Goal: Task Accomplishment & Management: Use online tool/utility

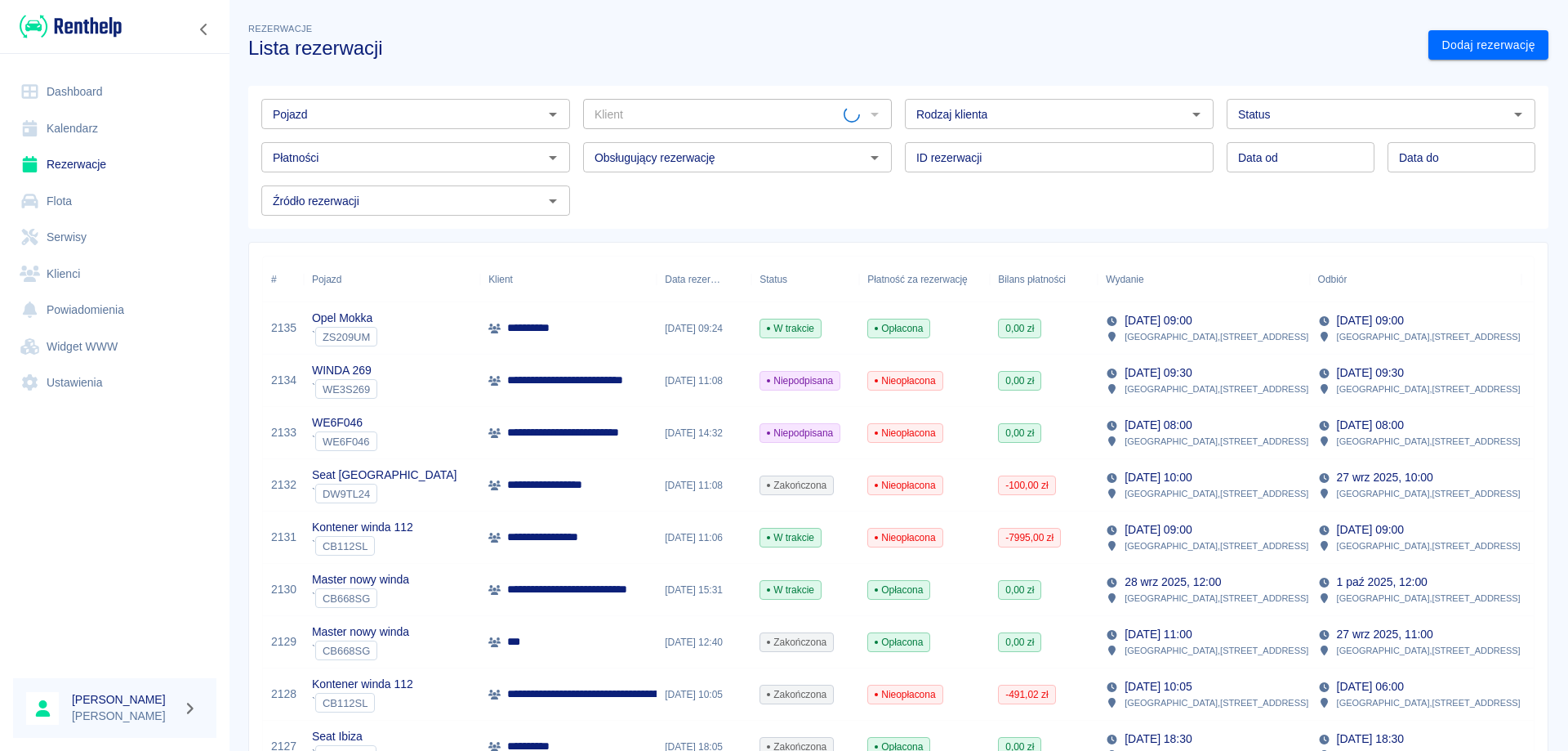
click at [397, 110] on input "Pojazd" at bounding box center [402, 114] width 272 height 20
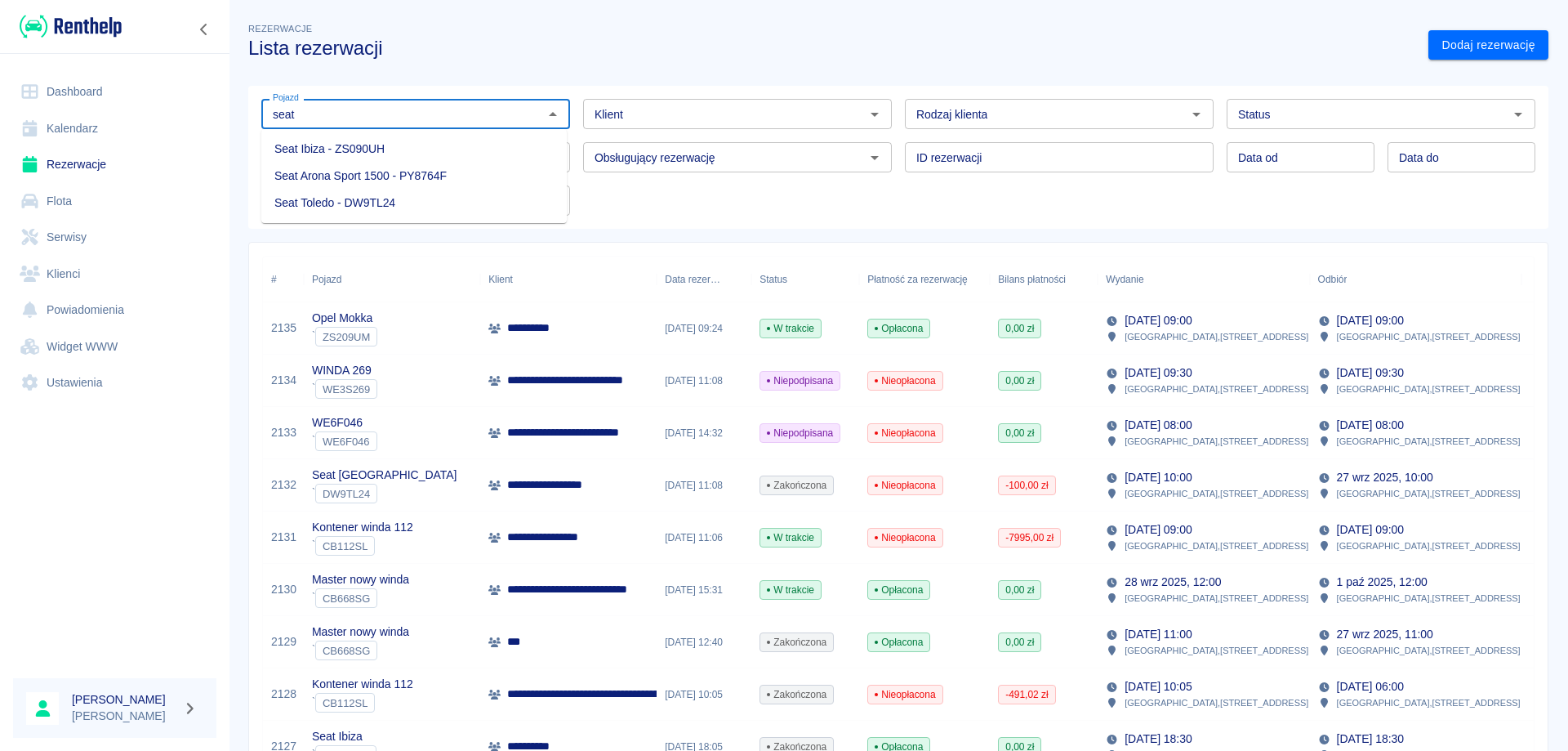
click at [383, 139] on li "Seat Ibiza - ZS090UH" at bounding box center [414, 149] width 306 height 27
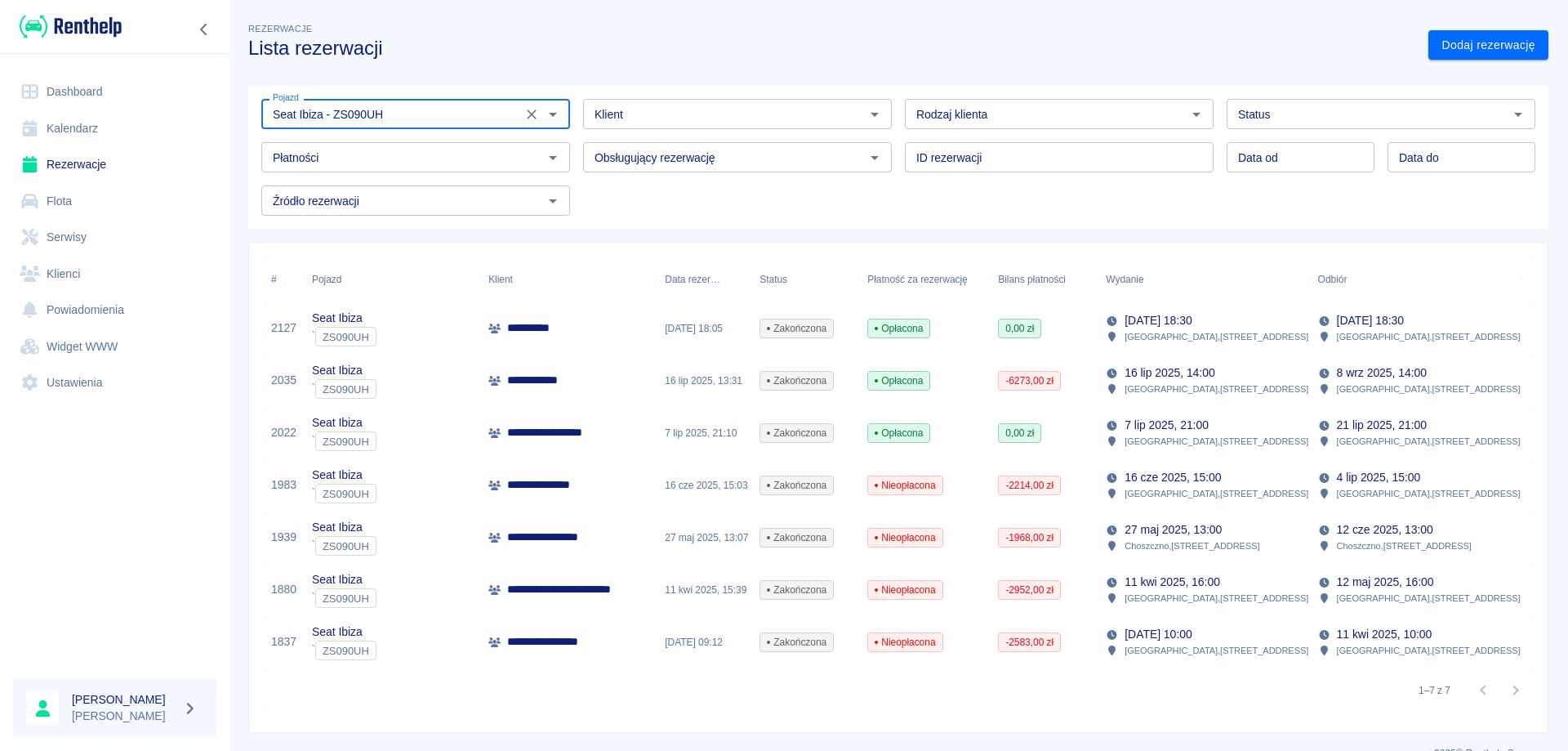
type input "Seat Ibiza - ZS090UH"
click at [1191, 327] on p "[DATE] 18:30" at bounding box center [1158, 320] width 67 height 17
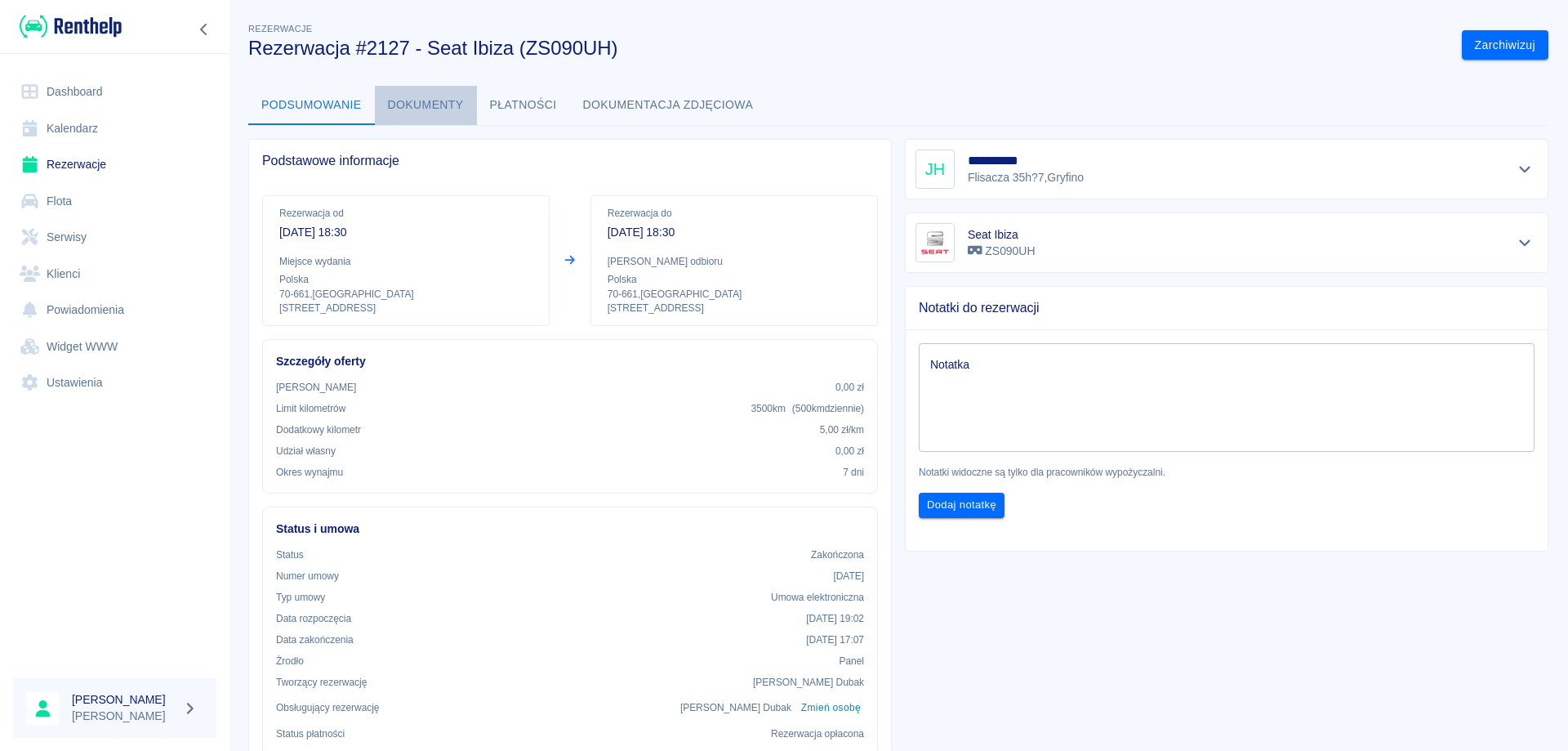
click at [419, 100] on button "Dokumenty" at bounding box center [425, 105] width 102 height 39
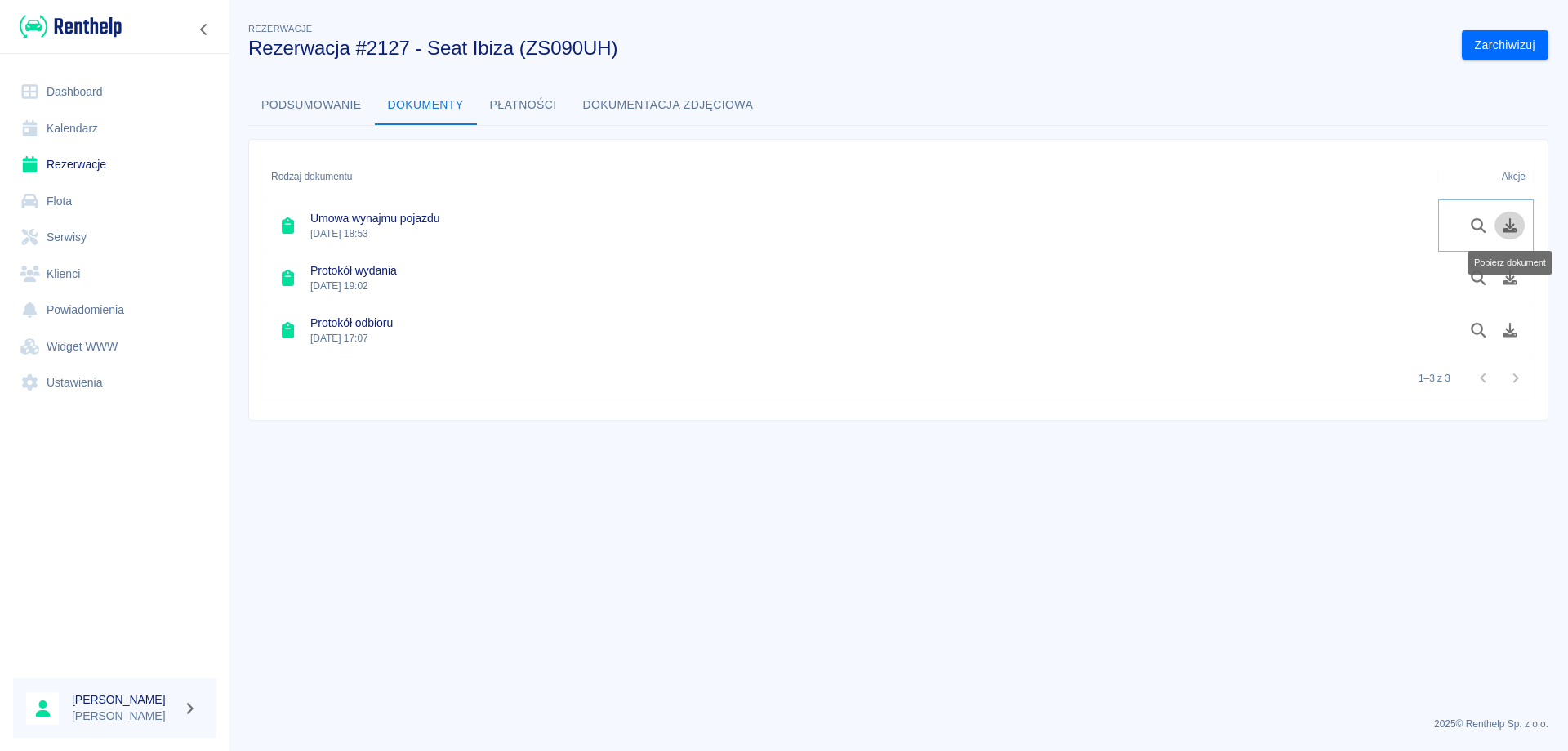
click at [1513, 232] on icon "Pobierz dokument" at bounding box center [1510, 226] width 15 height 15
click at [1516, 279] on icon "Pobierz dokument" at bounding box center [1510, 278] width 18 height 15
click at [1513, 334] on icon "Pobierz dokument" at bounding box center [1510, 330] width 15 height 15
click at [300, 106] on button "Podsumowanie" at bounding box center [312, 105] width 127 height 39
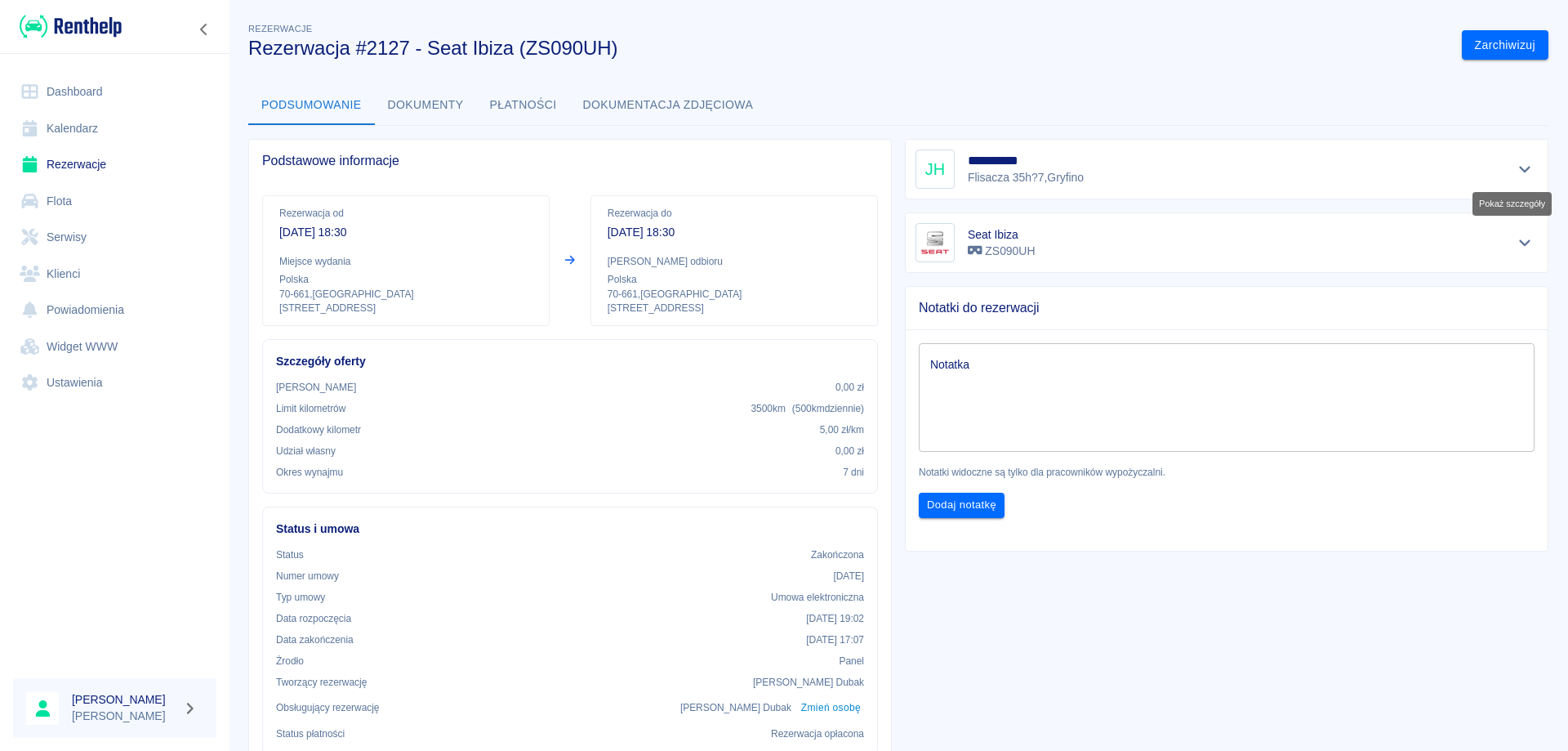
click at [1518, 167] on icon "Pokaż szczegóły" at bounding box center [1525, 169] width 18 height 15
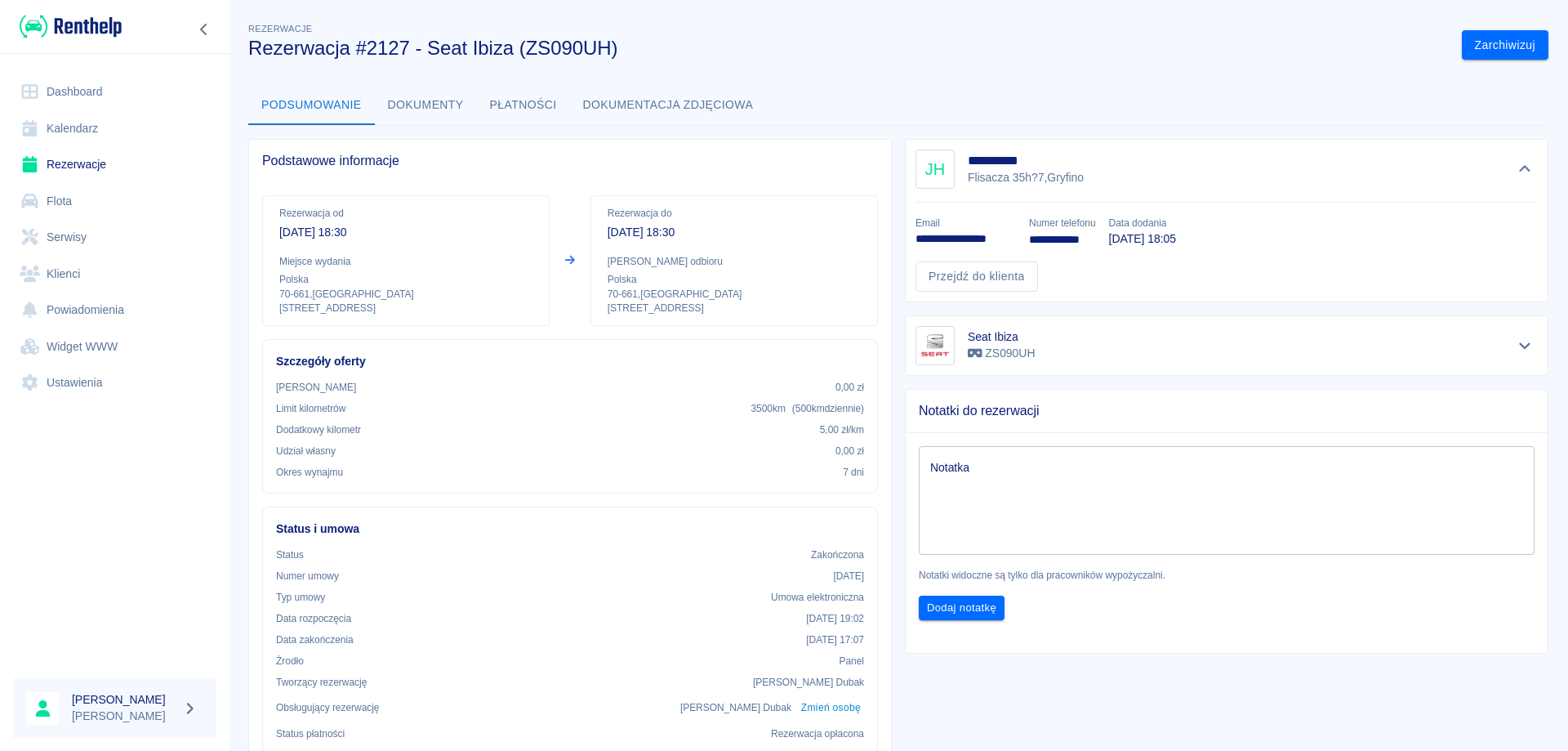
click at [63, 278] on link "Klienci" at bounding box center [115, 274] width 203 height 37
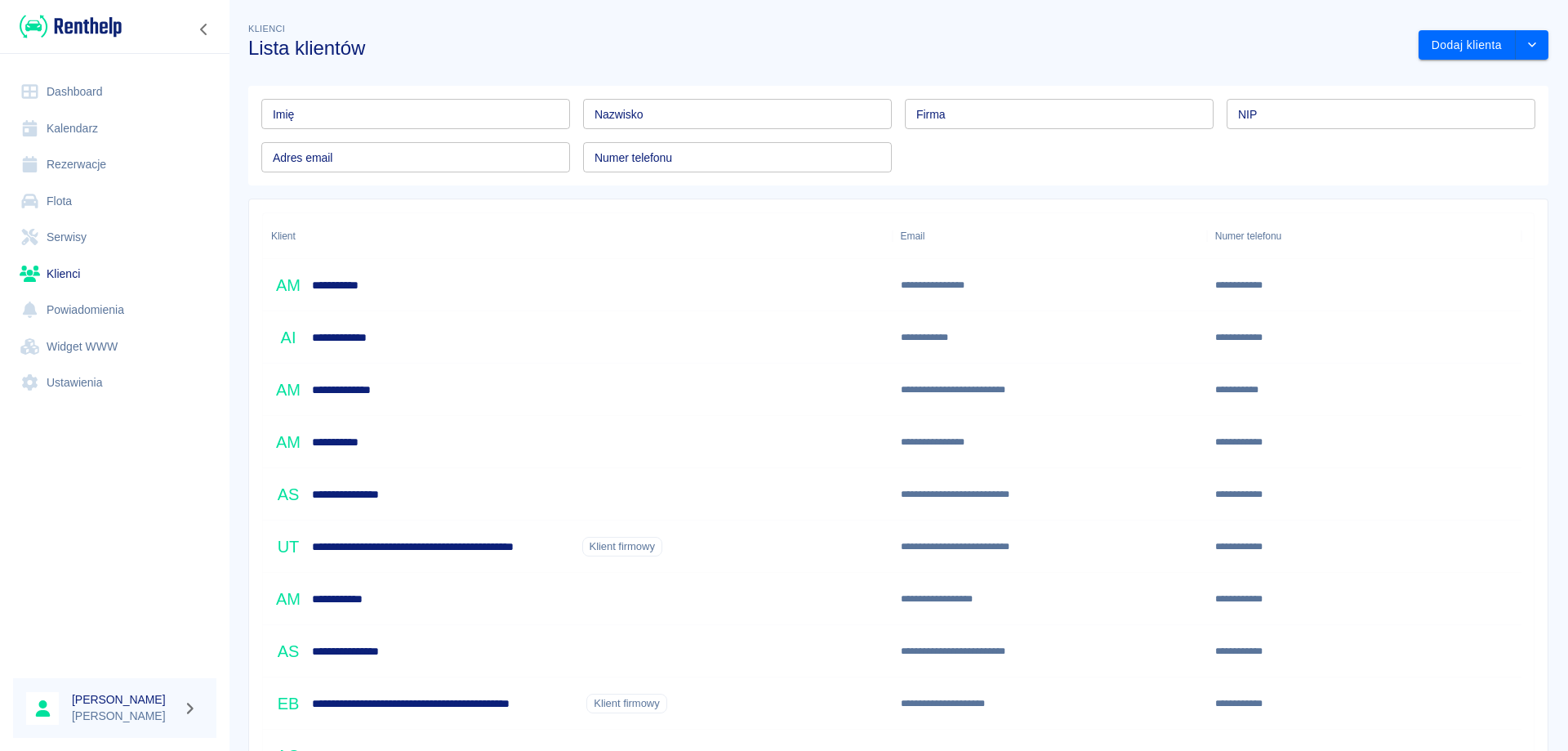
click at [344, 277] on h6 "**********" at bounding box center [344, 285] width 65 height 17
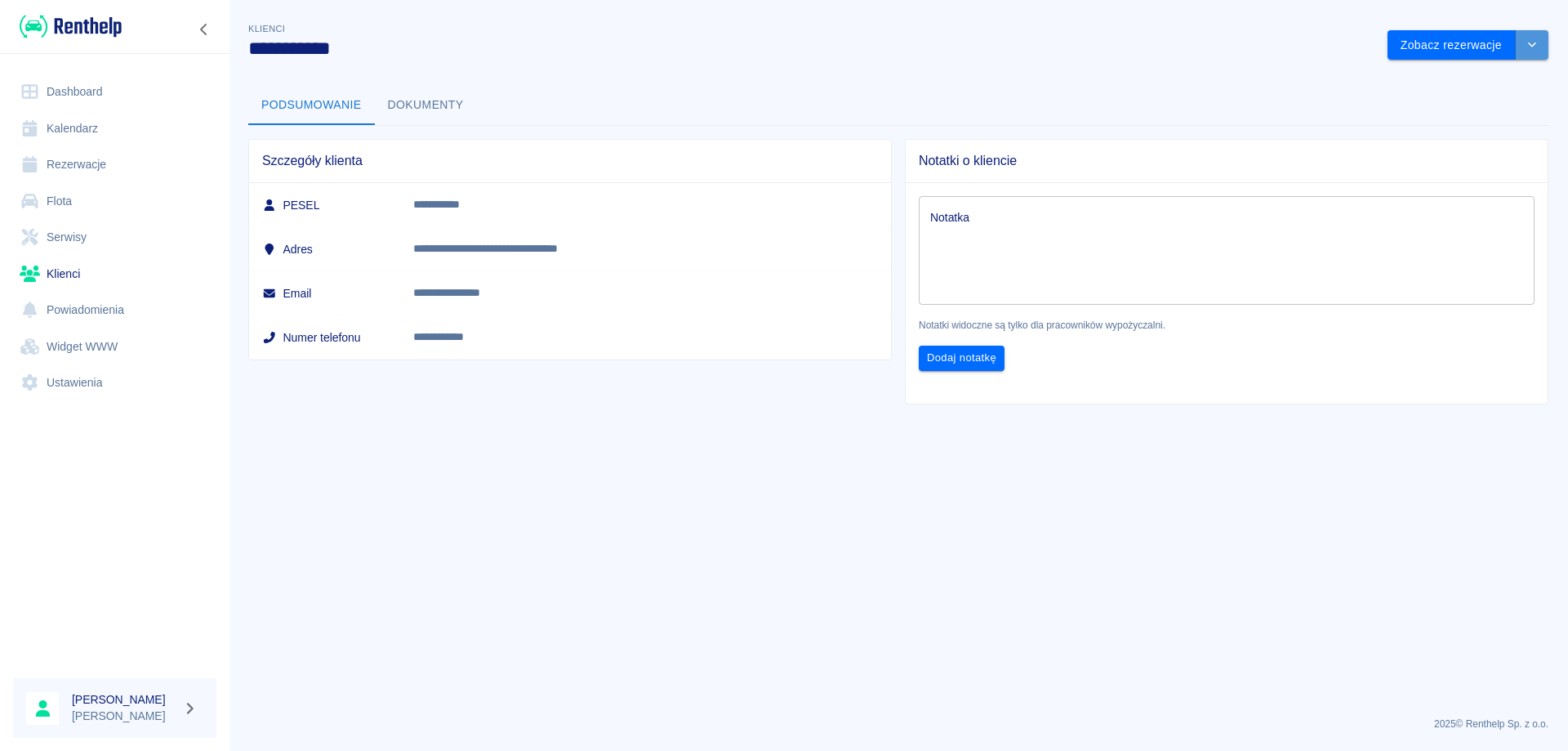
click at [1530, 41] on icon "drop-down" at bounding box center [1532, 44] width 13 height 11
click at [378, 490] on main "**********" at bounding box center [899, 361] width 1339 height 684
click at [78, 87] on link "Dashboard" at bounding box center [115, 92] width 203 height 37
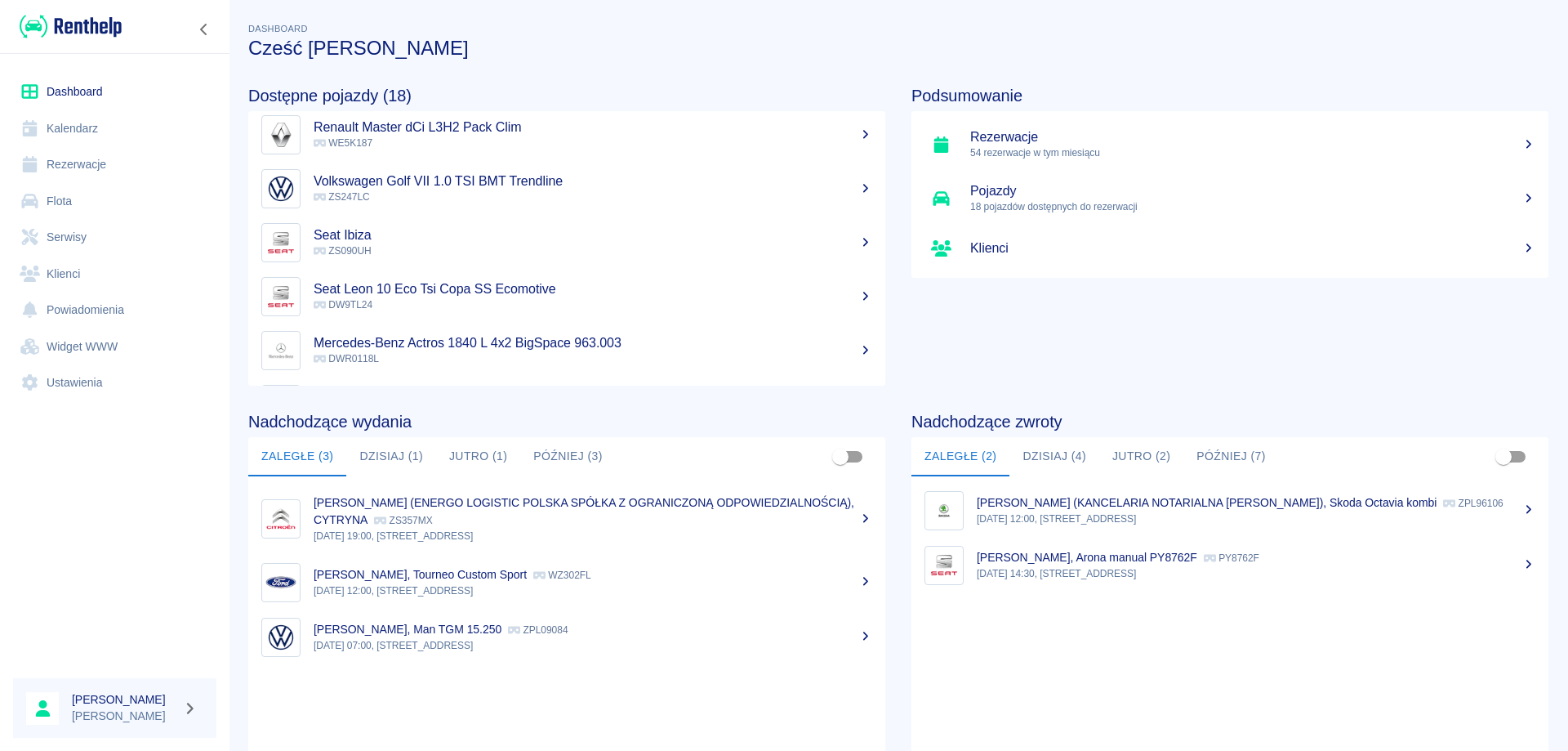
scroll to position [82, 0]
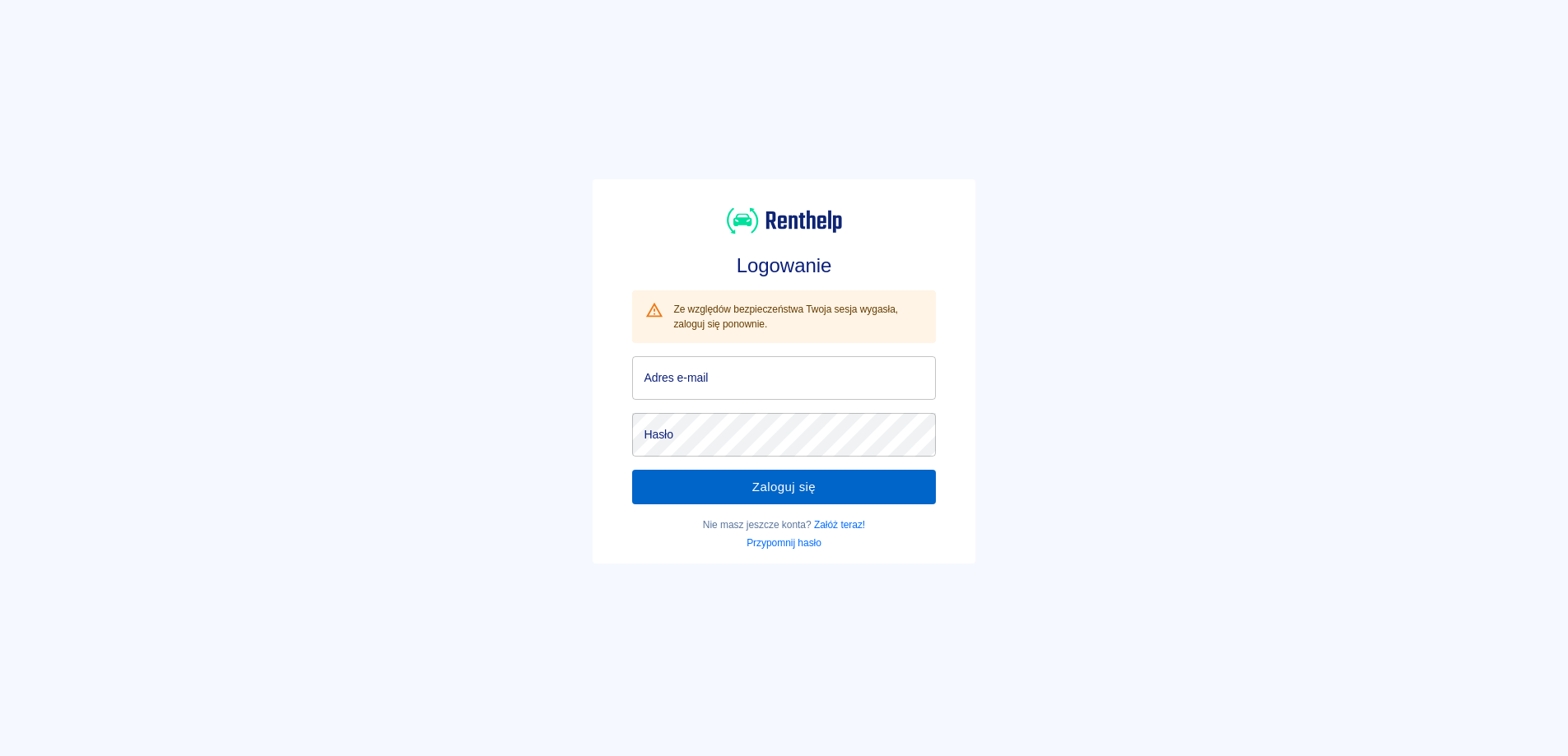
type input "[EMAIL_ADDRESS][DOMAIN_NAME]"
click at [791, 475] on button "Zaloguj się" at bounding box center [783, 486] width 303 height 35
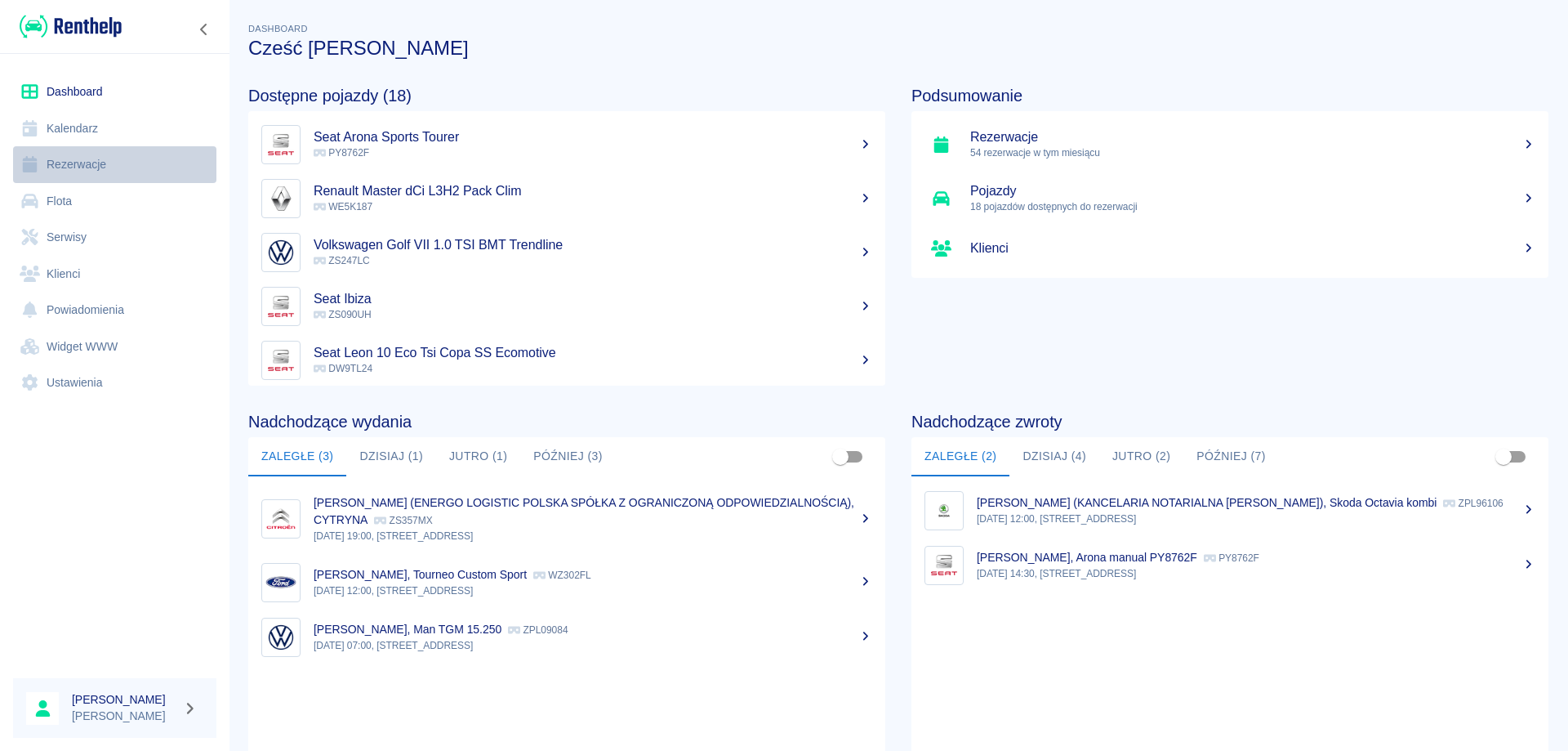
click at [60, 164] on link "Rezerwacje" at bounding box center [115, 165] width 203 height 37
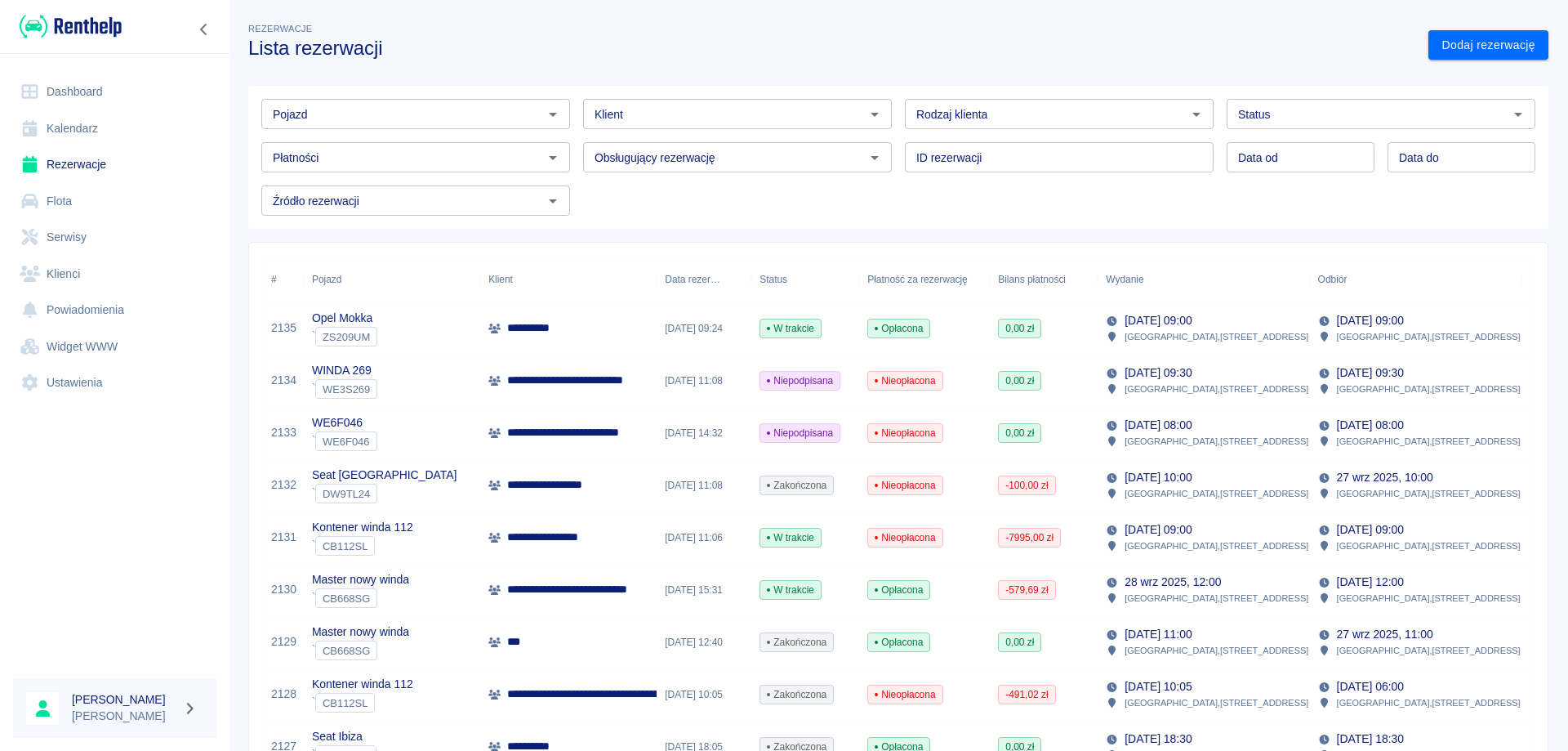
click at [100, 93] on link "Dashboard" at bounding box center [115, 92] width 203 height 37
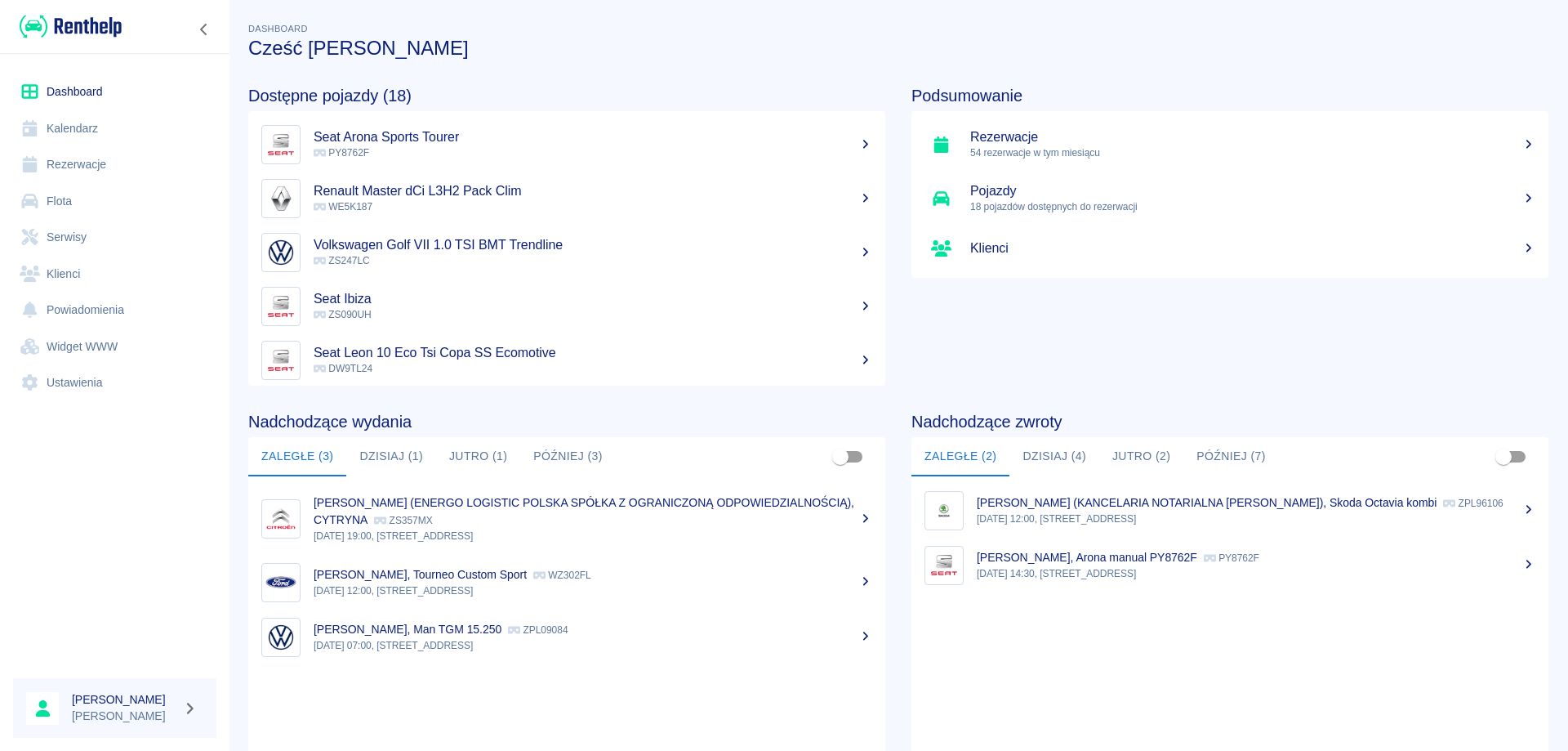
click at [1048, 454] on button "Dzisiaj (4)" at bounding box center [1054, 457] width 90 height 39
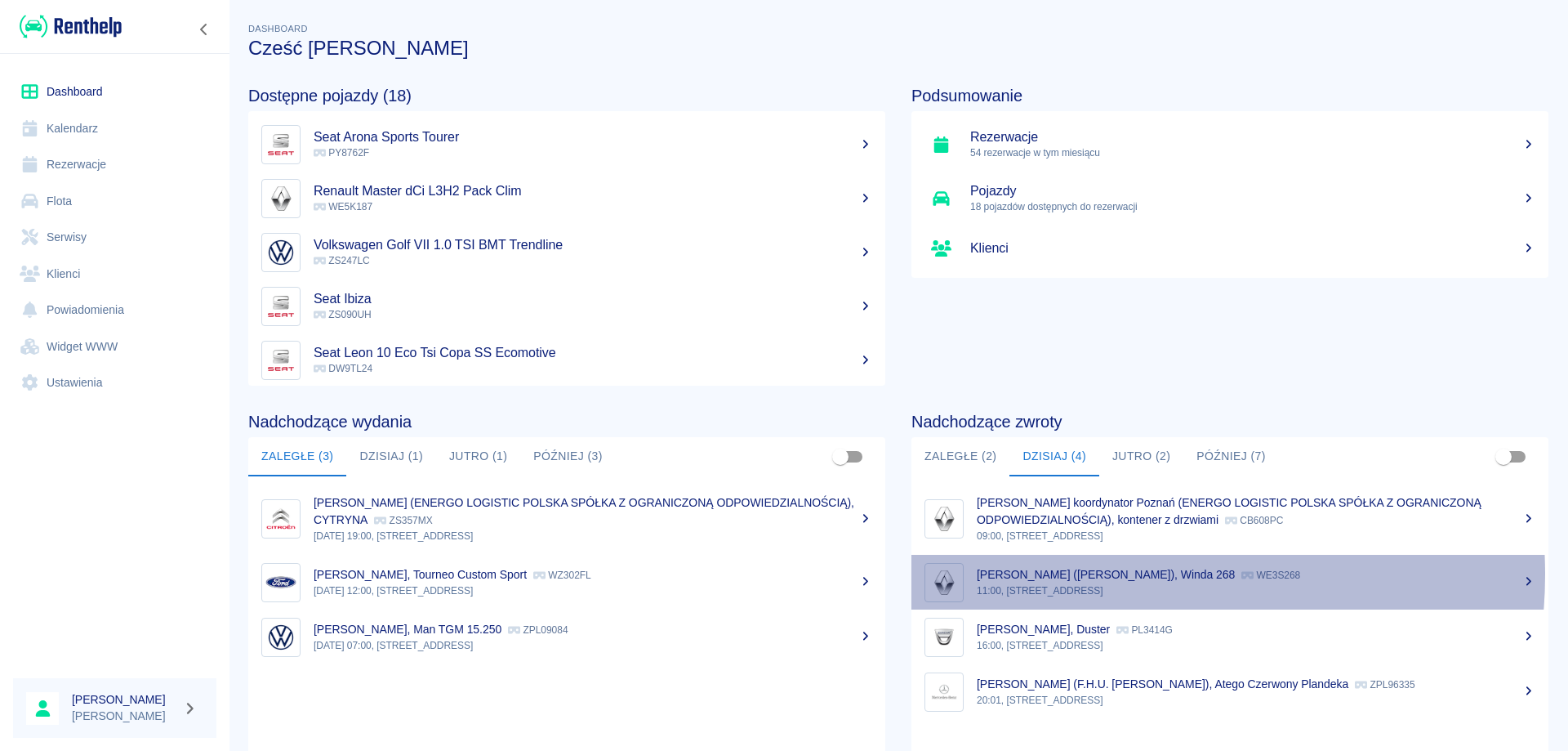
click at [1093, 575] on p "[PERSON_NAME] ([PERSON_NAME]), Winda 268" at bounding box center [1106, 574] width 258 height 13
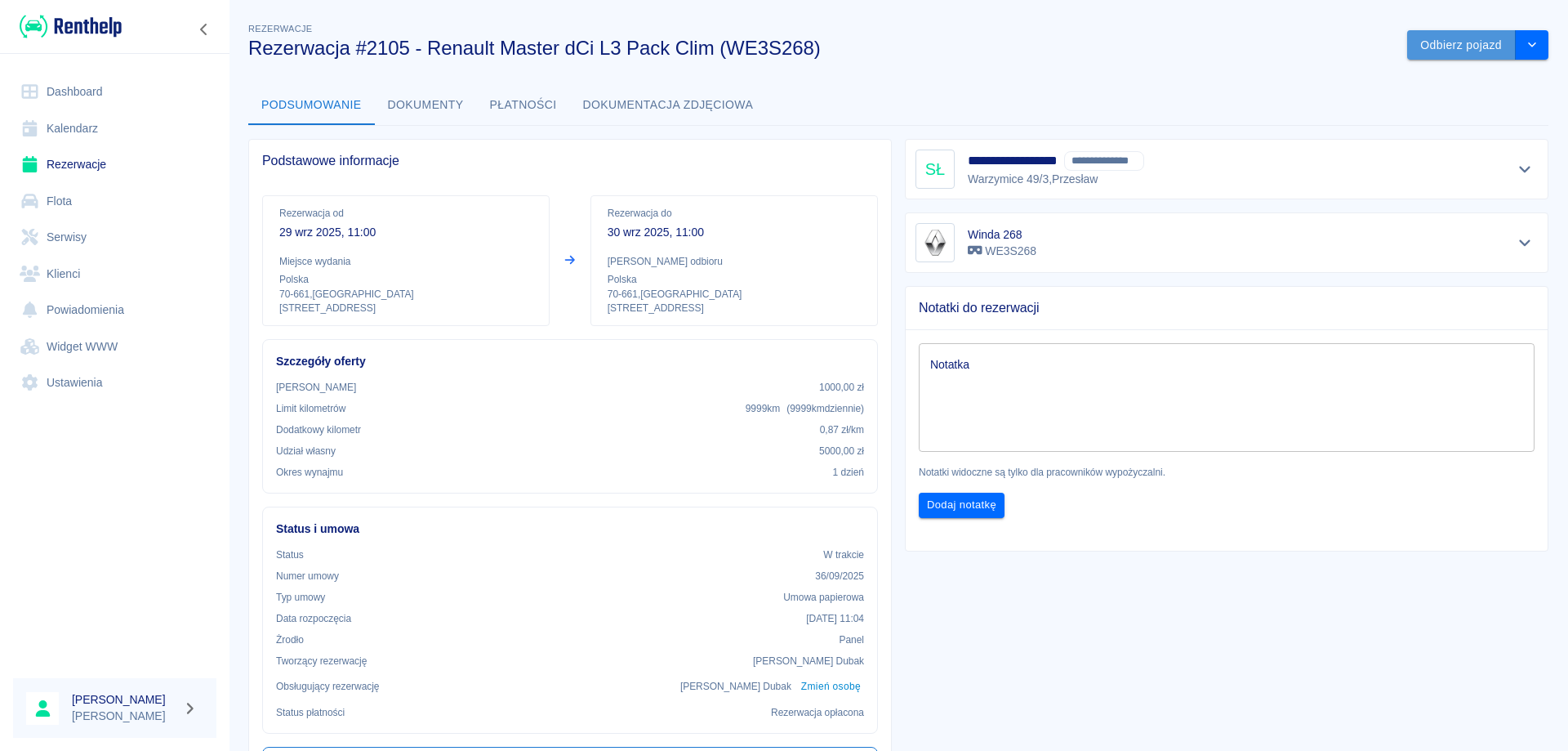
click at [1439, 46] on button "Odbierz pojazd" at bounding box center [1461, 45] width 108 height 30
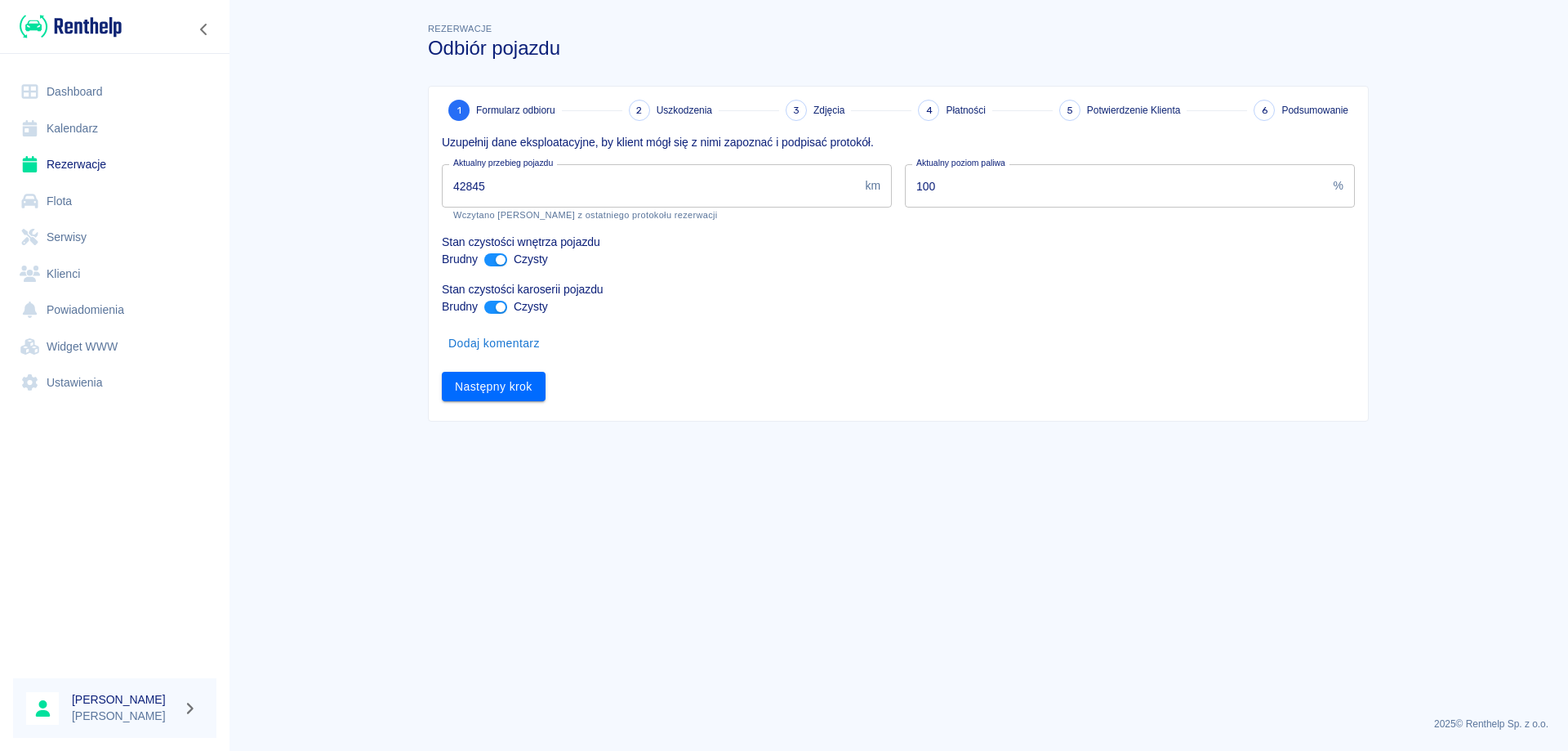
click at [529, 194] on input "42845" at bounding box center [650, 185] width 417 height 43
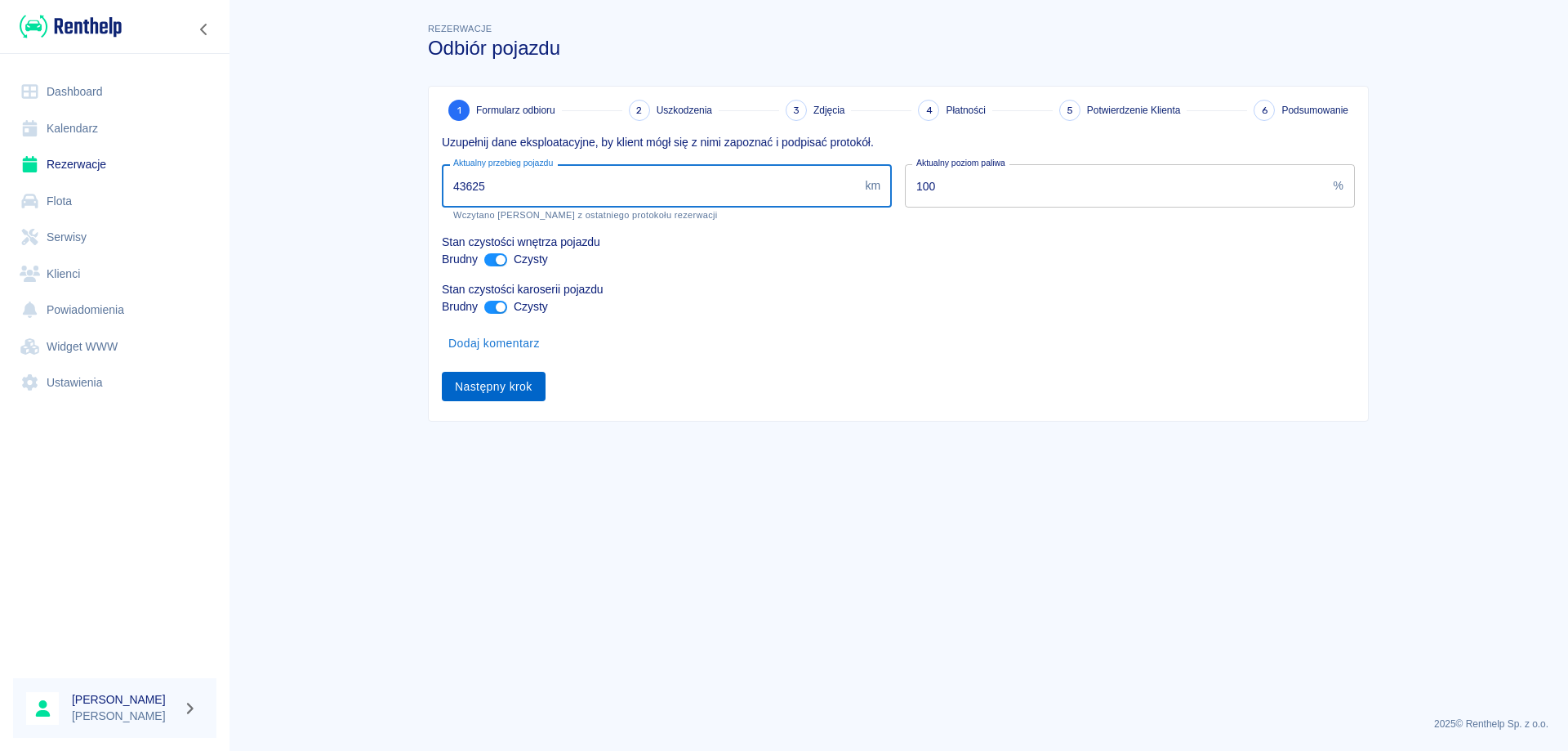
type input "43625"
click at [498, 388] on button "Następny krok" at bounding box center [494, 387] width 104 height 30
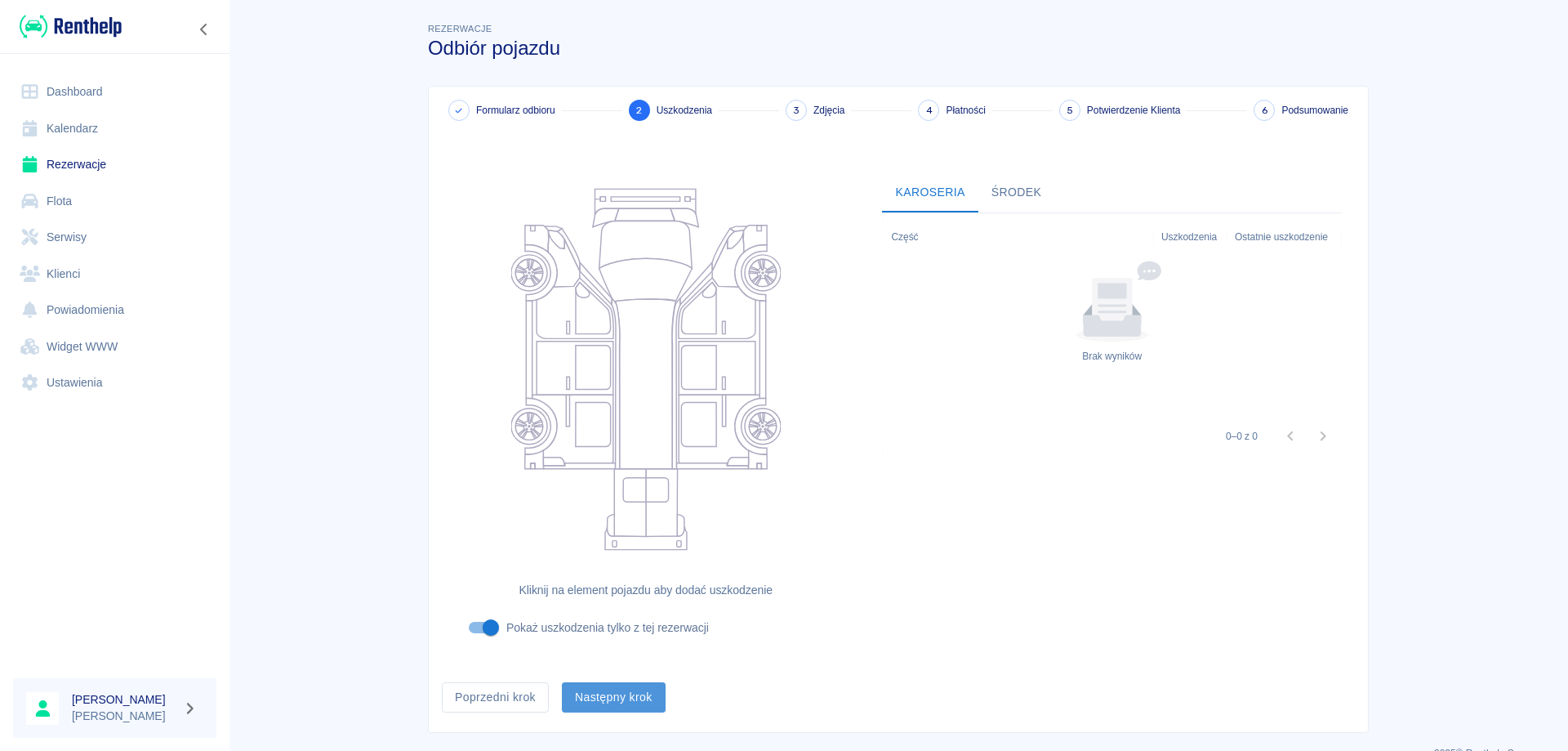
click at [621, 697] on button "Następny krok" at bounding box center [614, 697] width 104 height 30
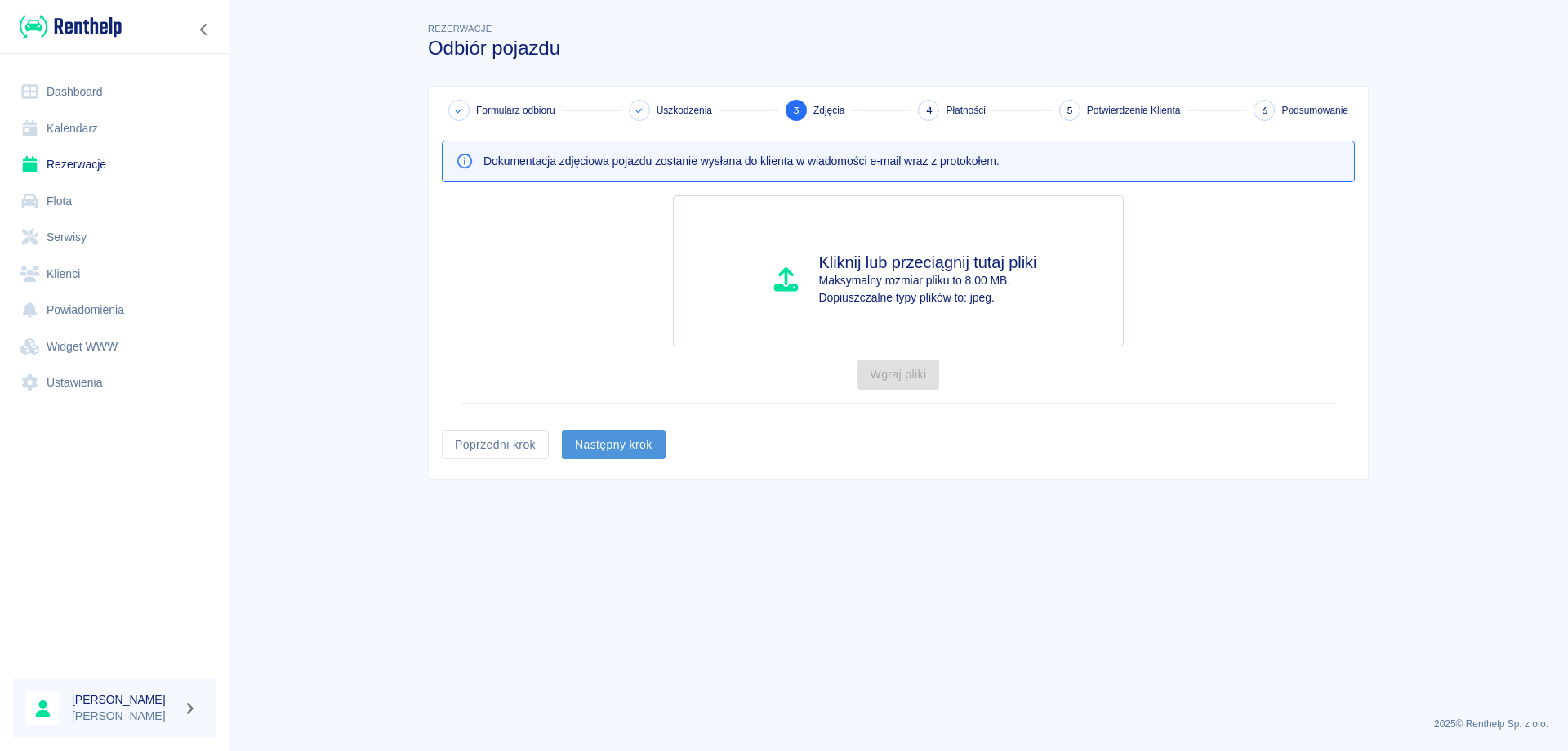
click at [605, 448] on button "Następny krok" at bounding box center [614, 445] width 104 height 30
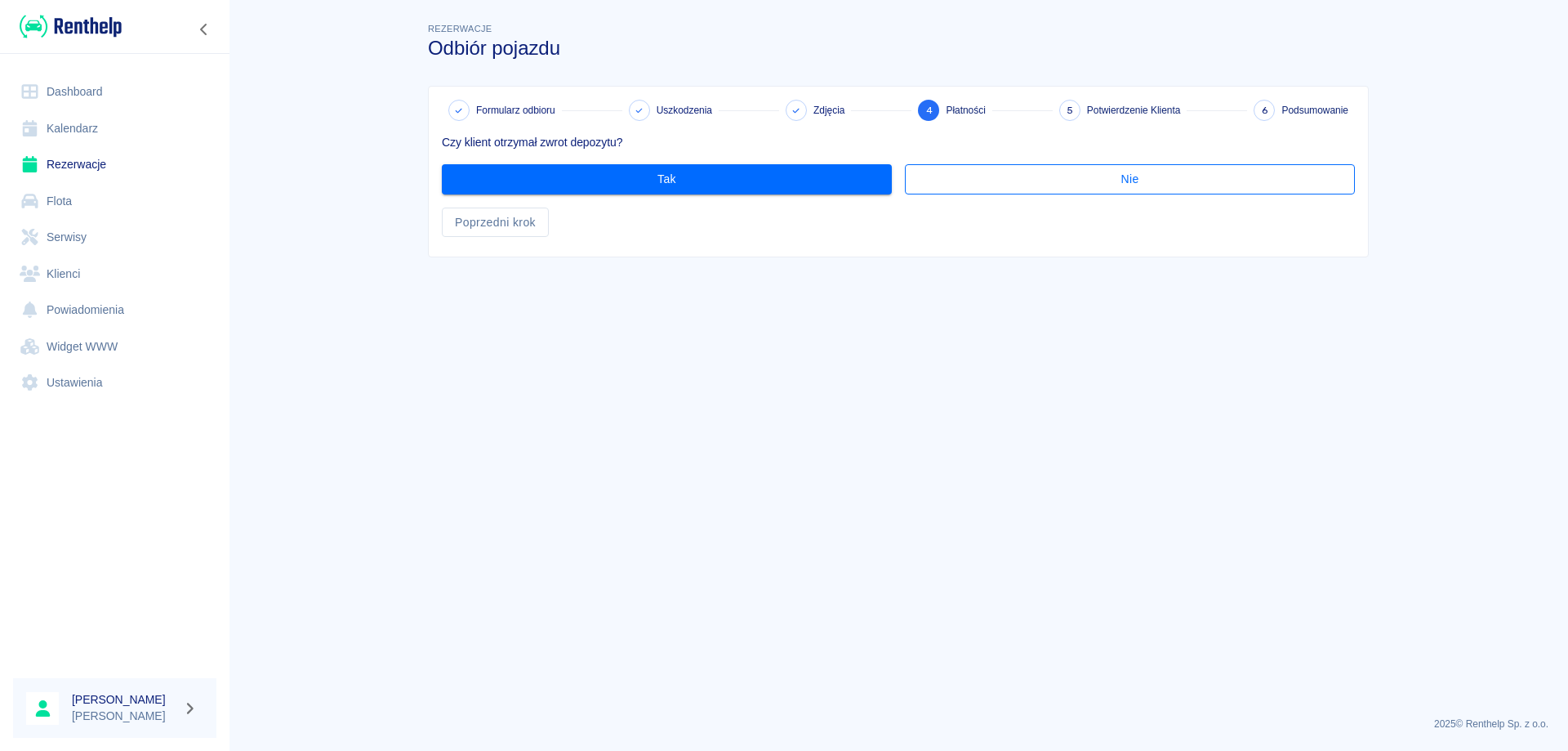
click at [1046, 181] on button "Nie" at bounding box center [1129, 179] width 450 height 30
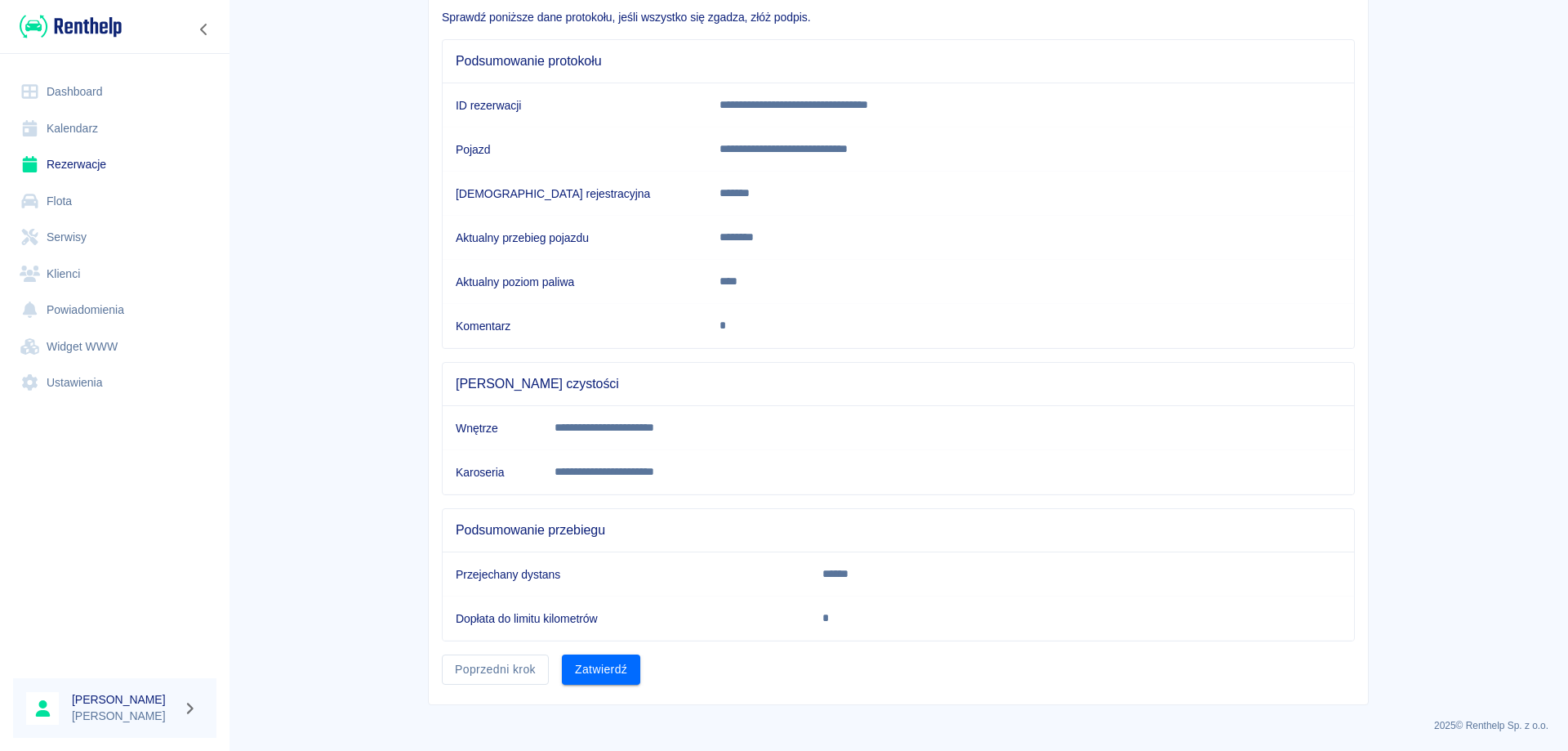
scroll to position [127, 0]
click at [597, 672] on button "Zatwierdź" at bounding box center [601, 668] width 78 height 30
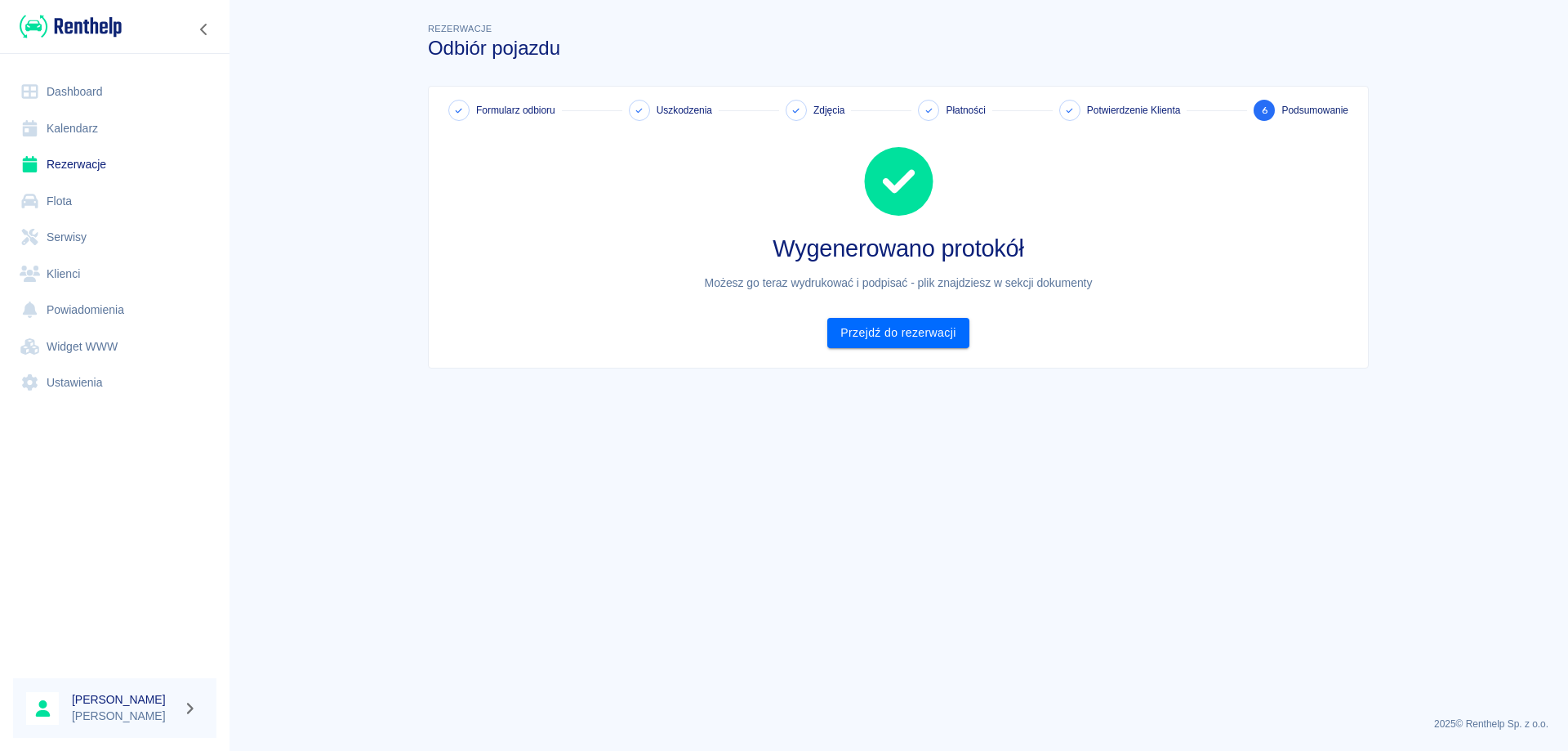
scroll to position [0, 0]
click at [913, 333] on link "Przejdź do rezerwacji" at bounding box center [898, 333] width 141 height 30
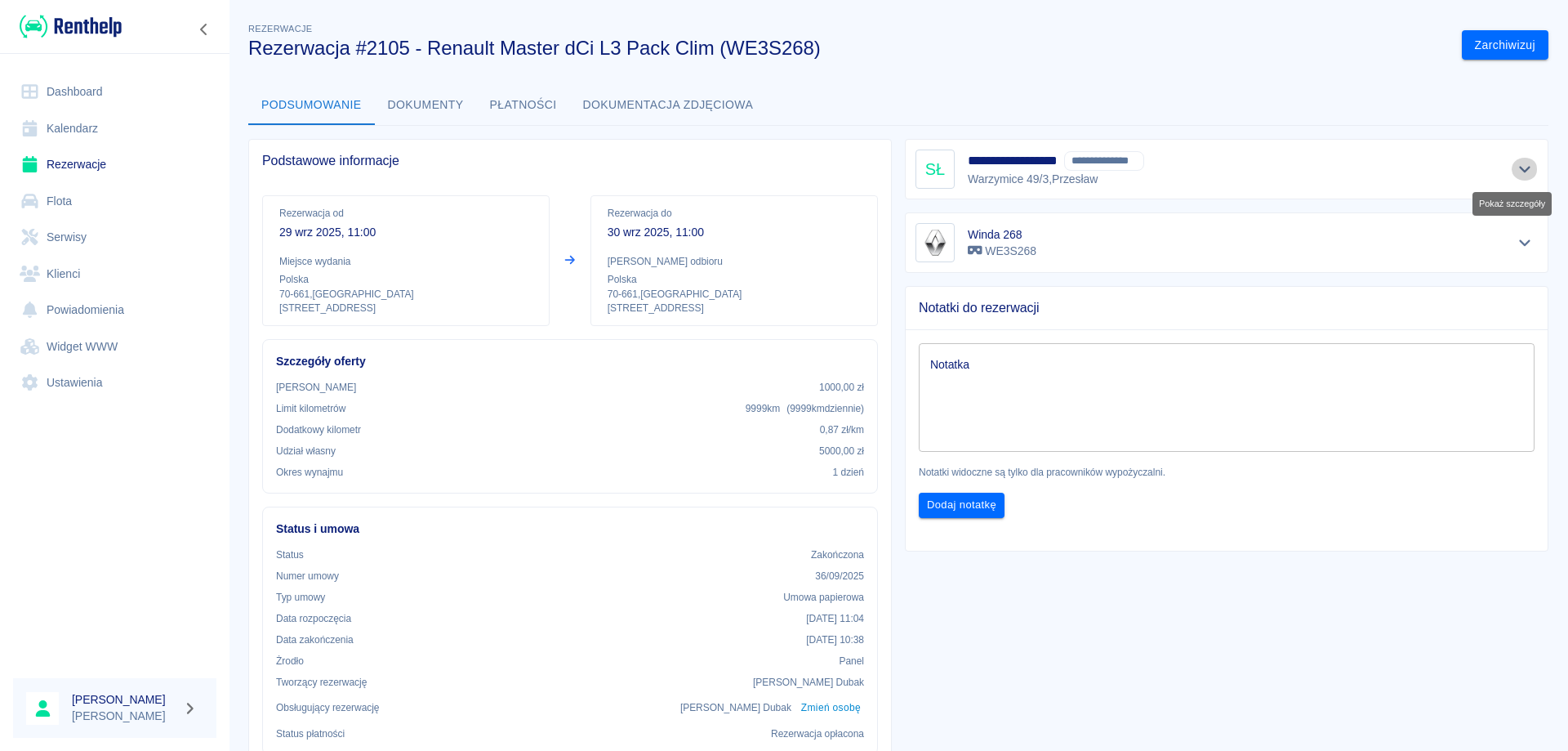
click at [1516, 173] on icon "Pokaż szczegóły" at bounding box center [1525, 169] width 18 height 15
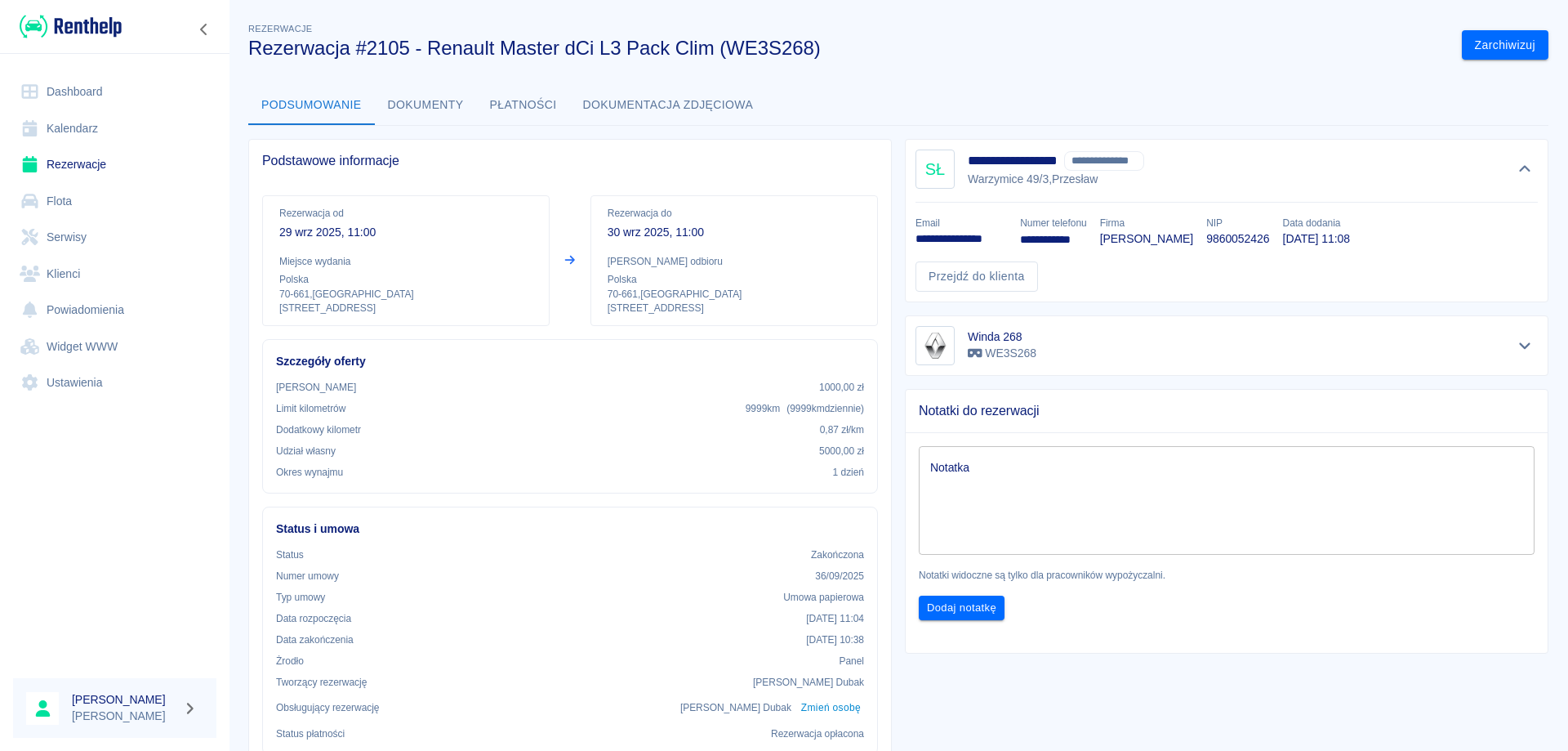
click at [1206, 241] on p "9860052426" at bounding box center [1237, 238] width 63 height 17
copy p "9860052426"
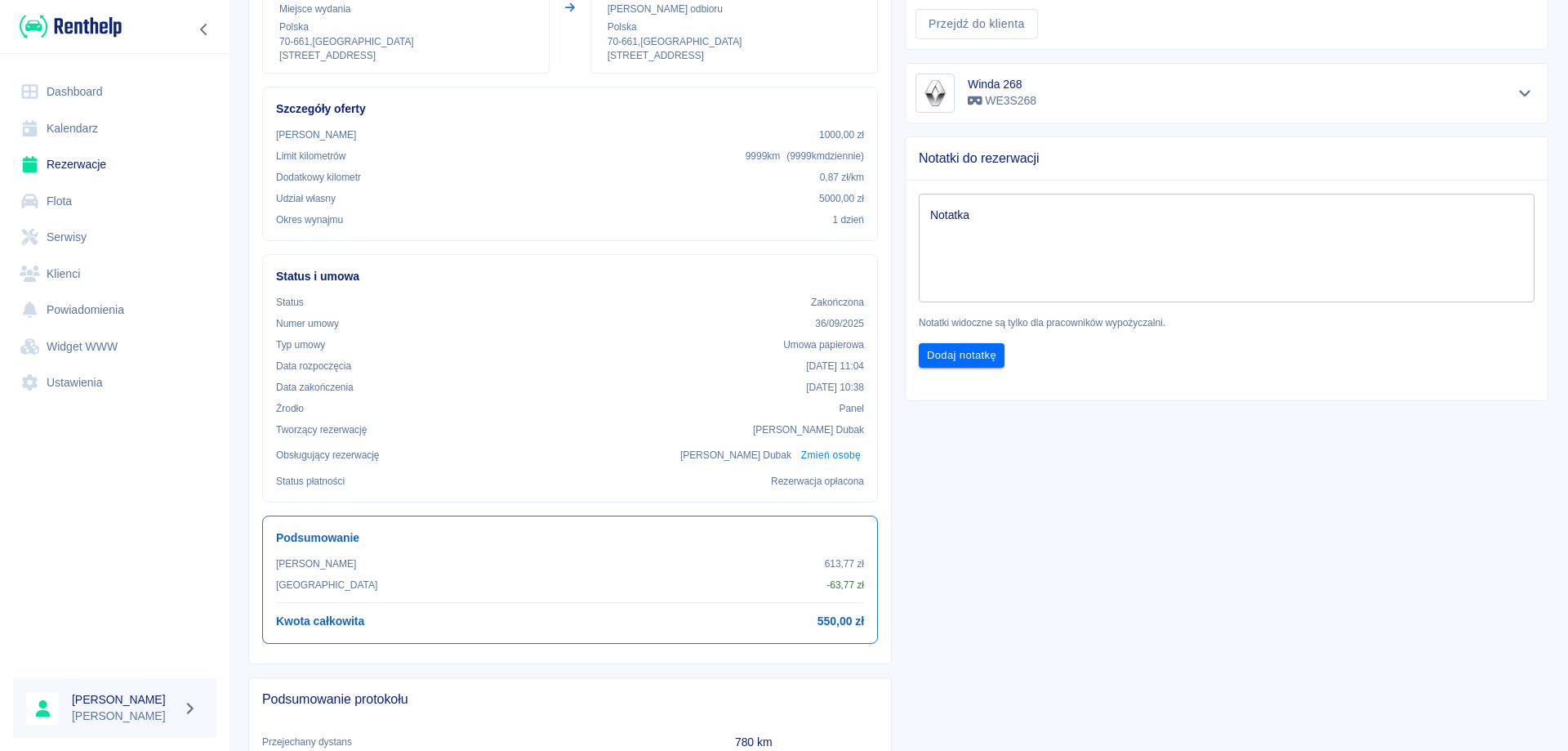
scroll to position [82, 0]
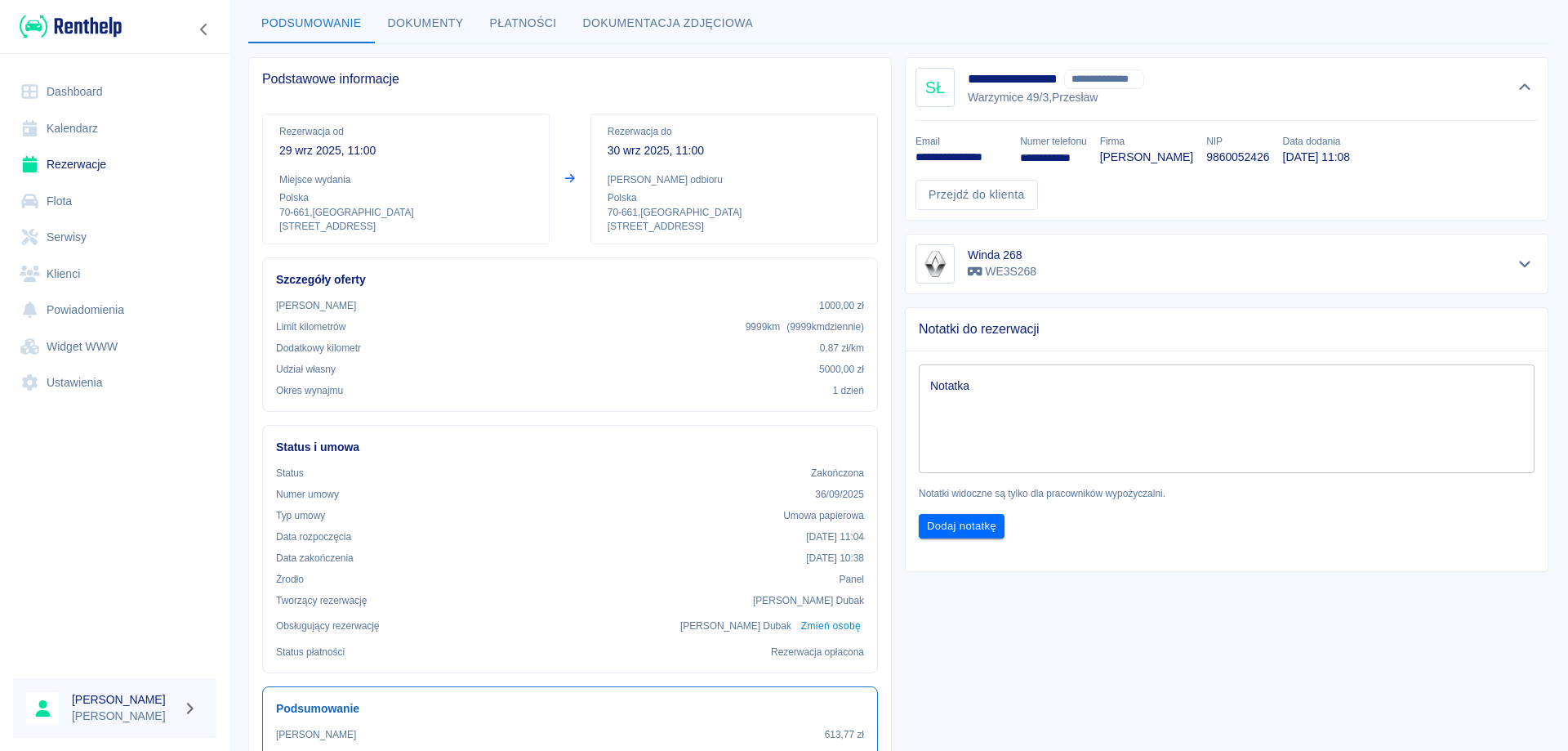
click at [943, 156] on p "**********" at bounding box center [961, 157] width 92 height 17
copy p "**********"
click at [63, 155] on link "Rezerwacje" at bounding box center [115, 165] width 203 height 37
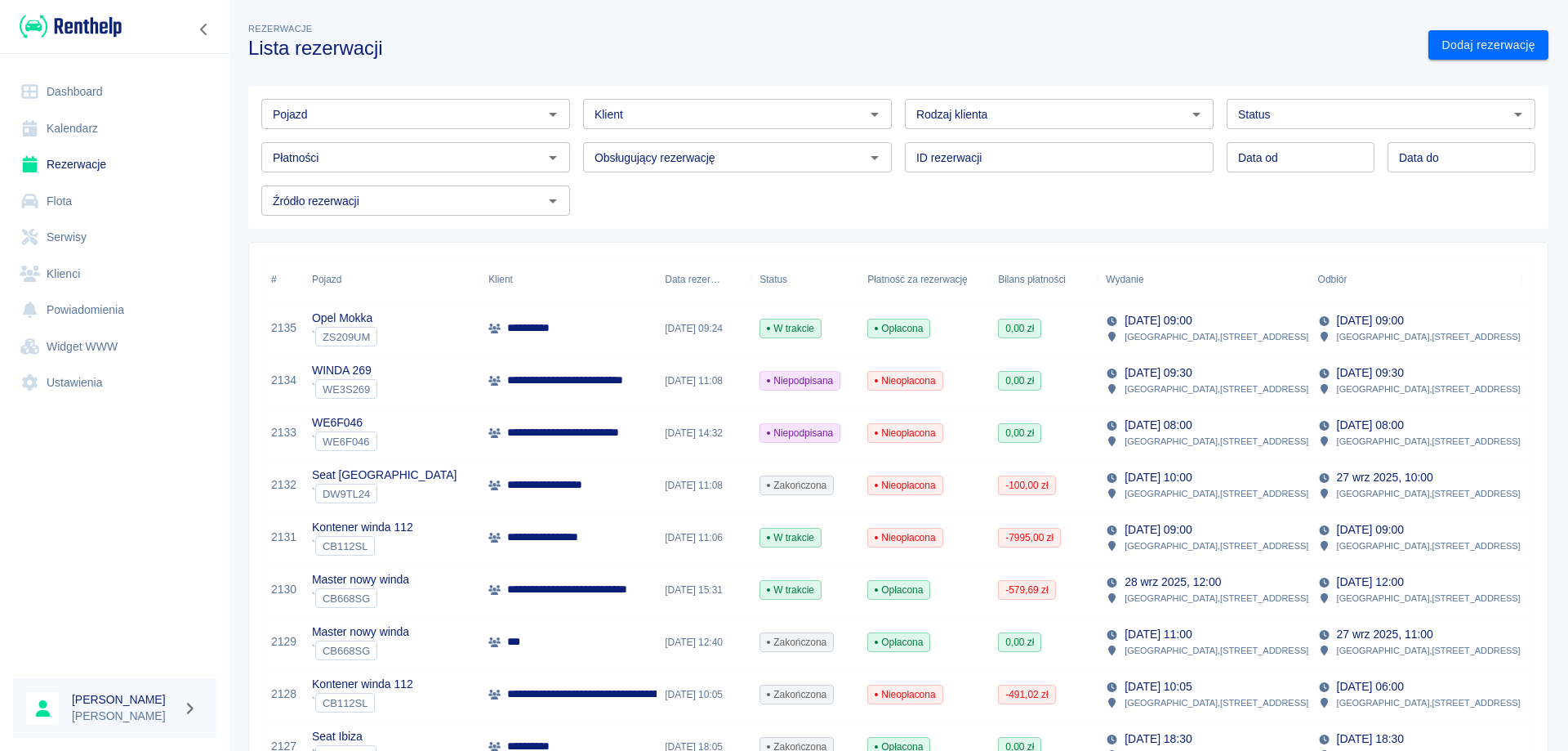
click at [57, 87] on link "Dashboard" at bounding box center [115, 92] width 203 height 37
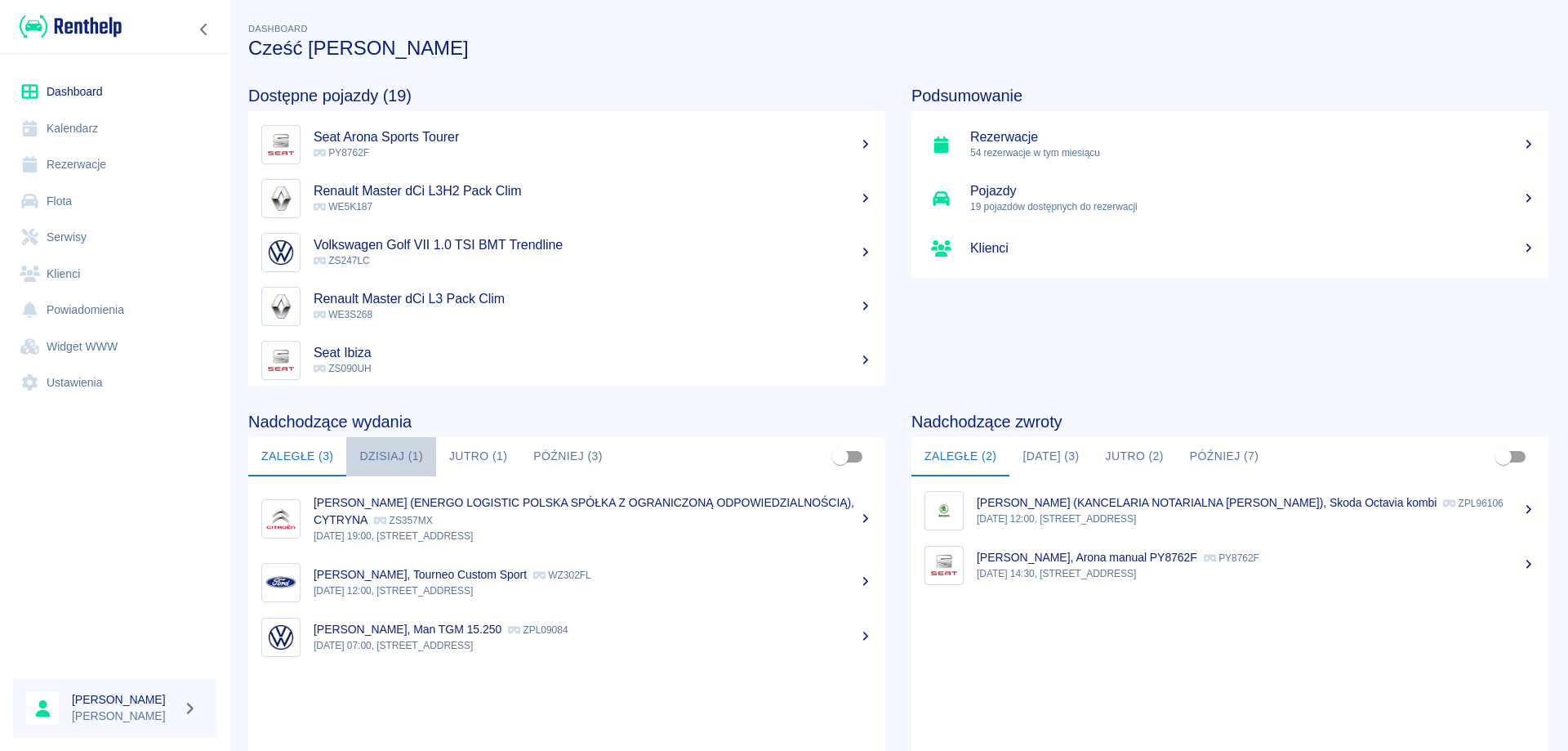
click at [388, 455] on button "Dzisiaj (1)" at bounding box center [391, 457] width 90 height 39
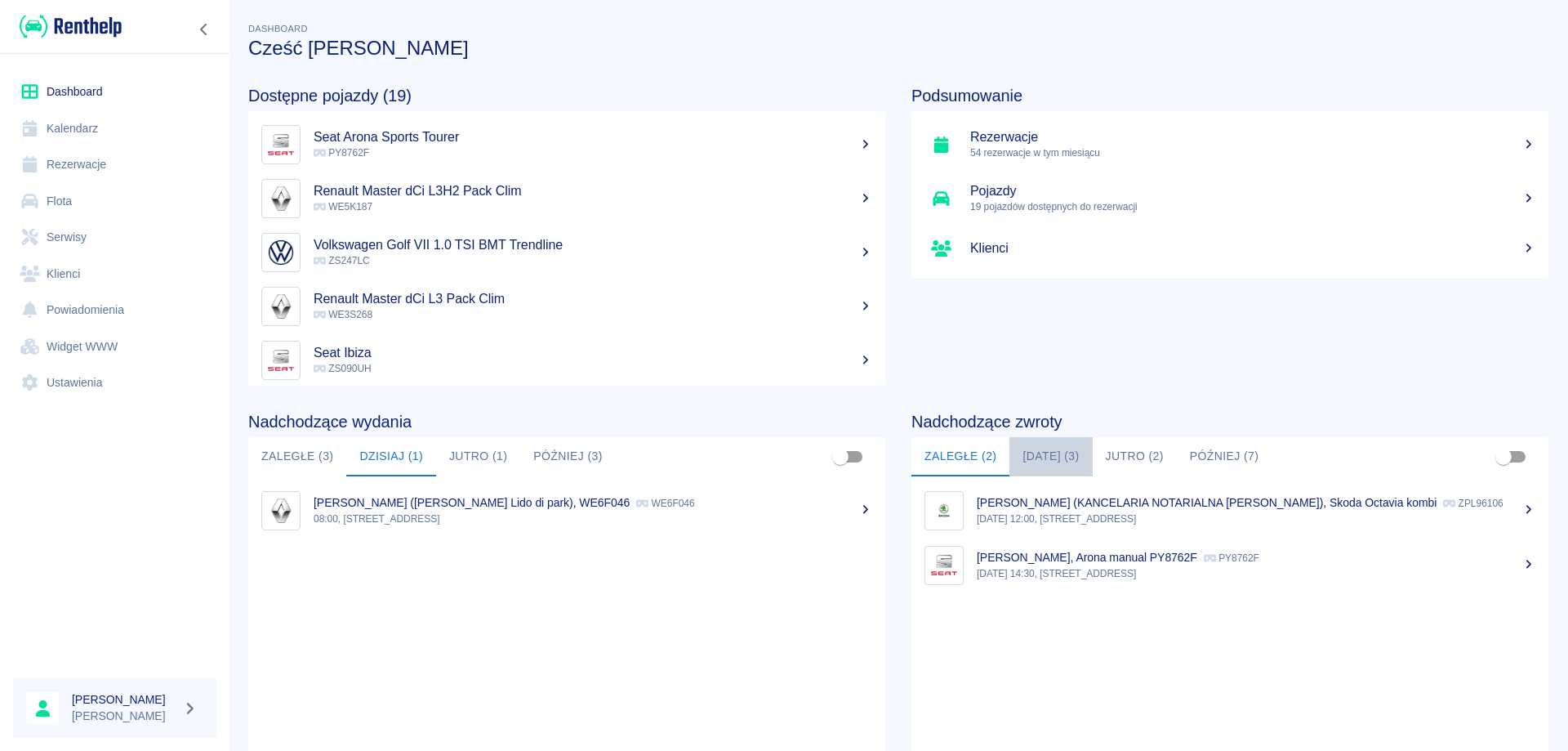
click at [1045, 457] on button "[DATE] (3)" at bounding box center [1051, 457] width 83 height 39
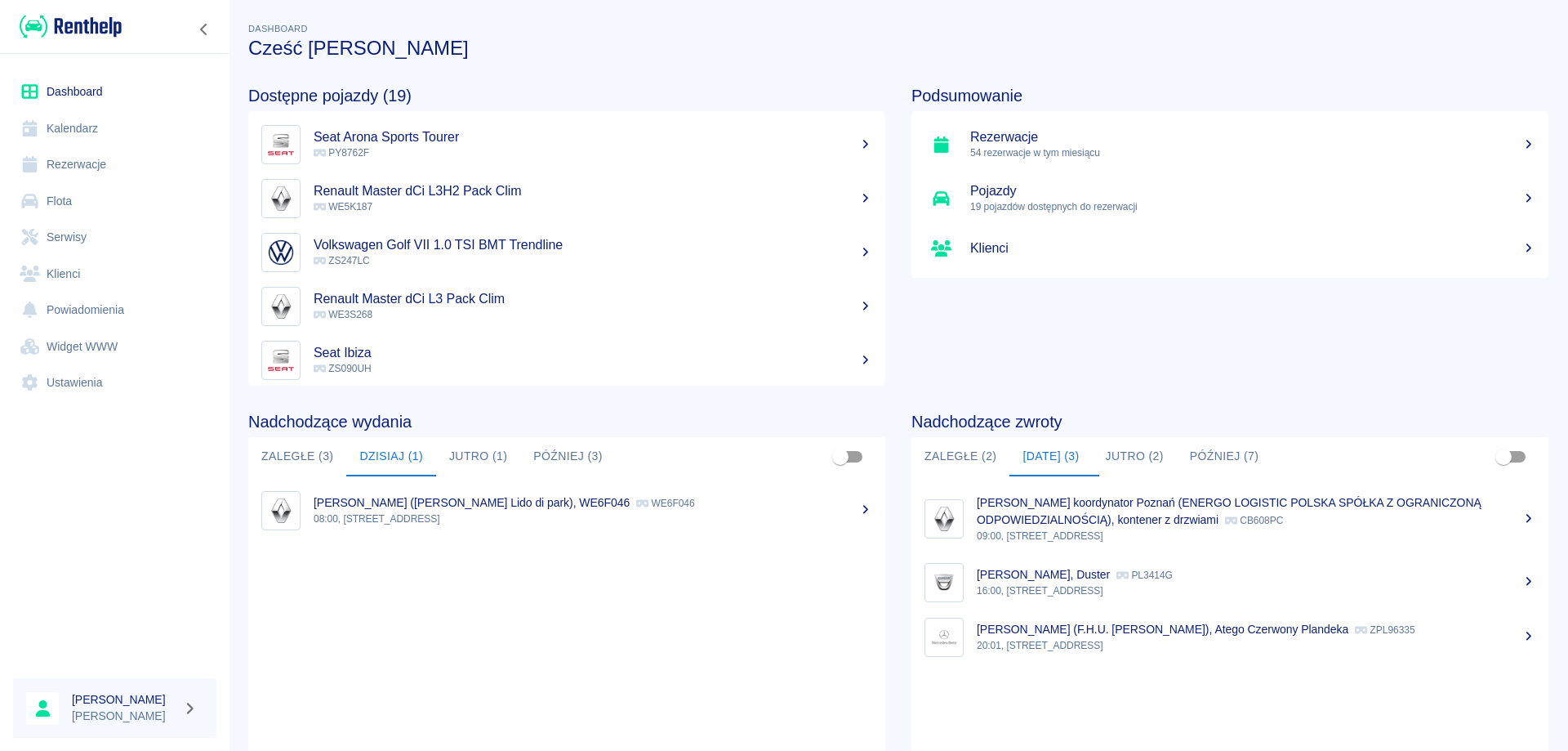
click at [1019, 585] on p "16:00, [STREET_ADDRESS]" at bounding box center [1256, 591] width 558 height 15
